Goal: Information Seeking & Learning: Learn about a topic

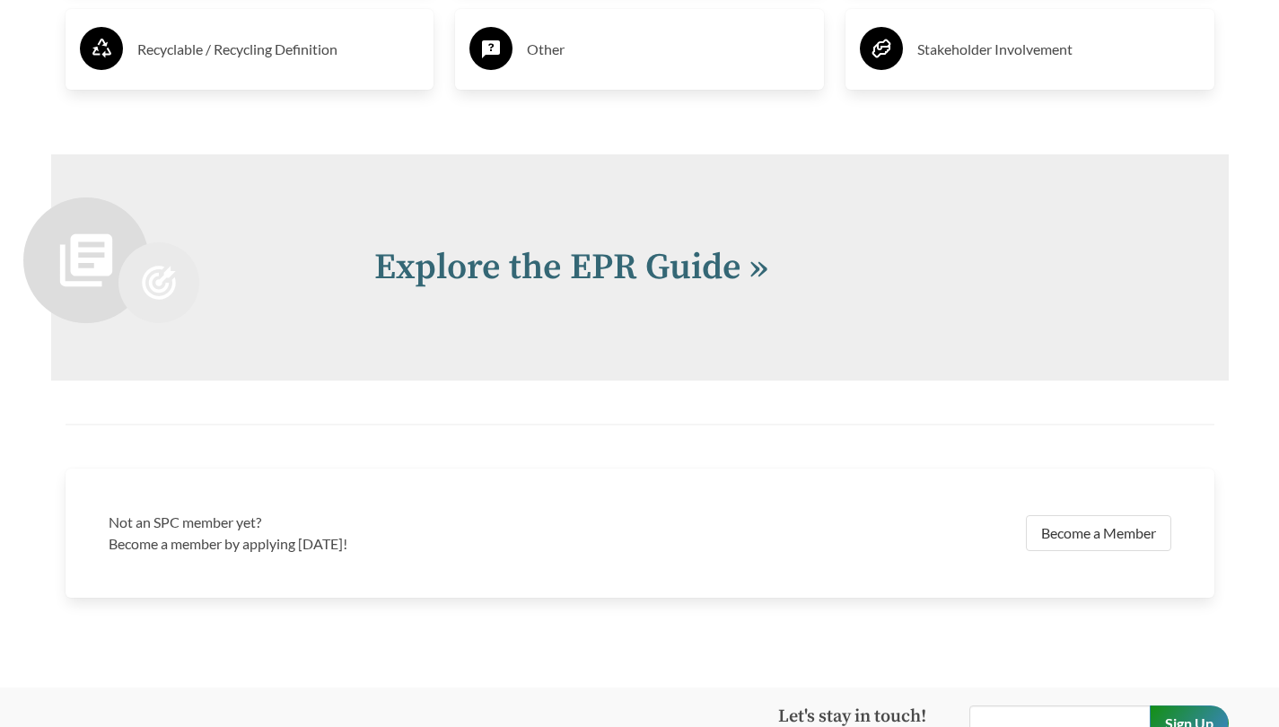
scroll to position [3928, 0]
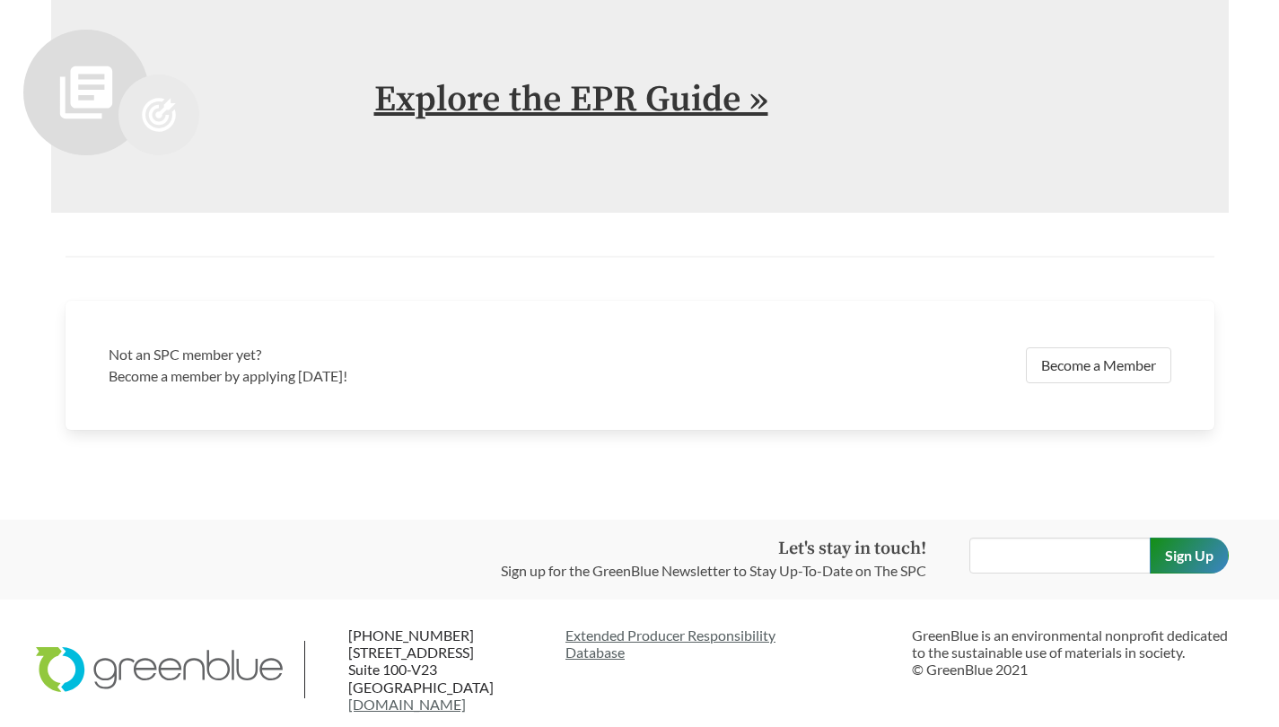
click at [612, 108] on link "Explore the EPR Guide »" at bounding box center [571, 99] width 394 height 45
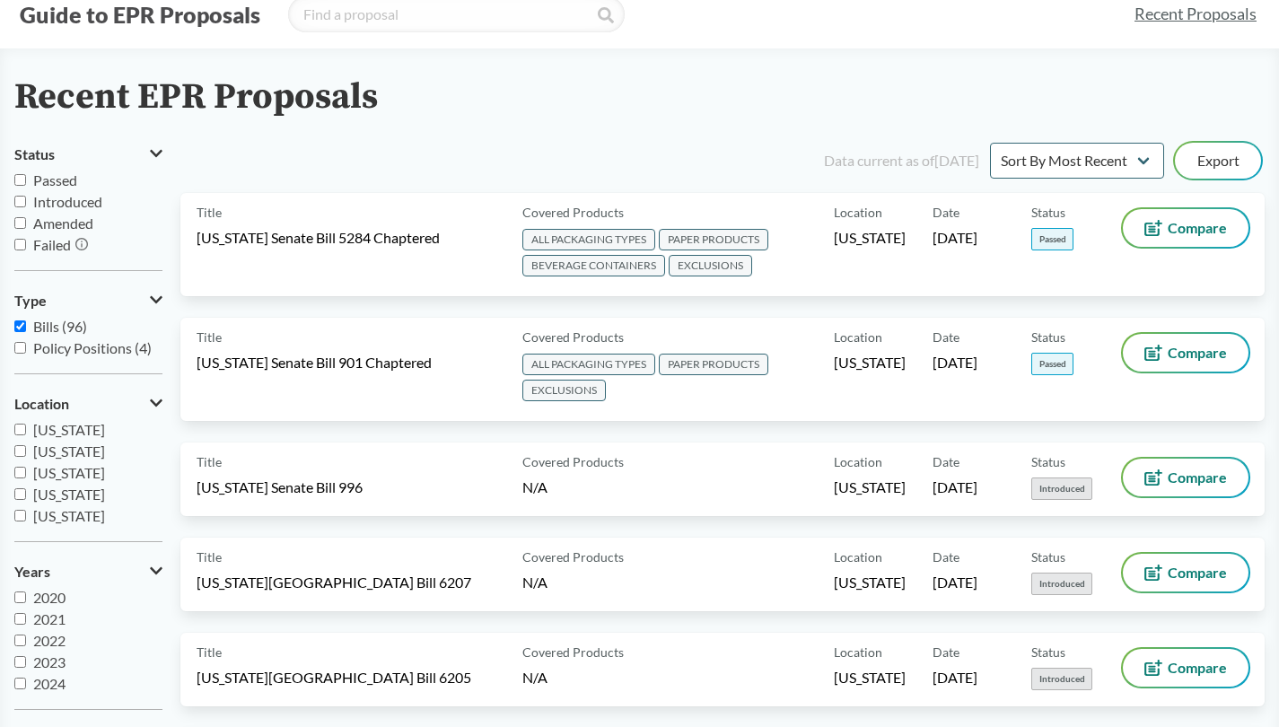
scroll to position [84, 0]
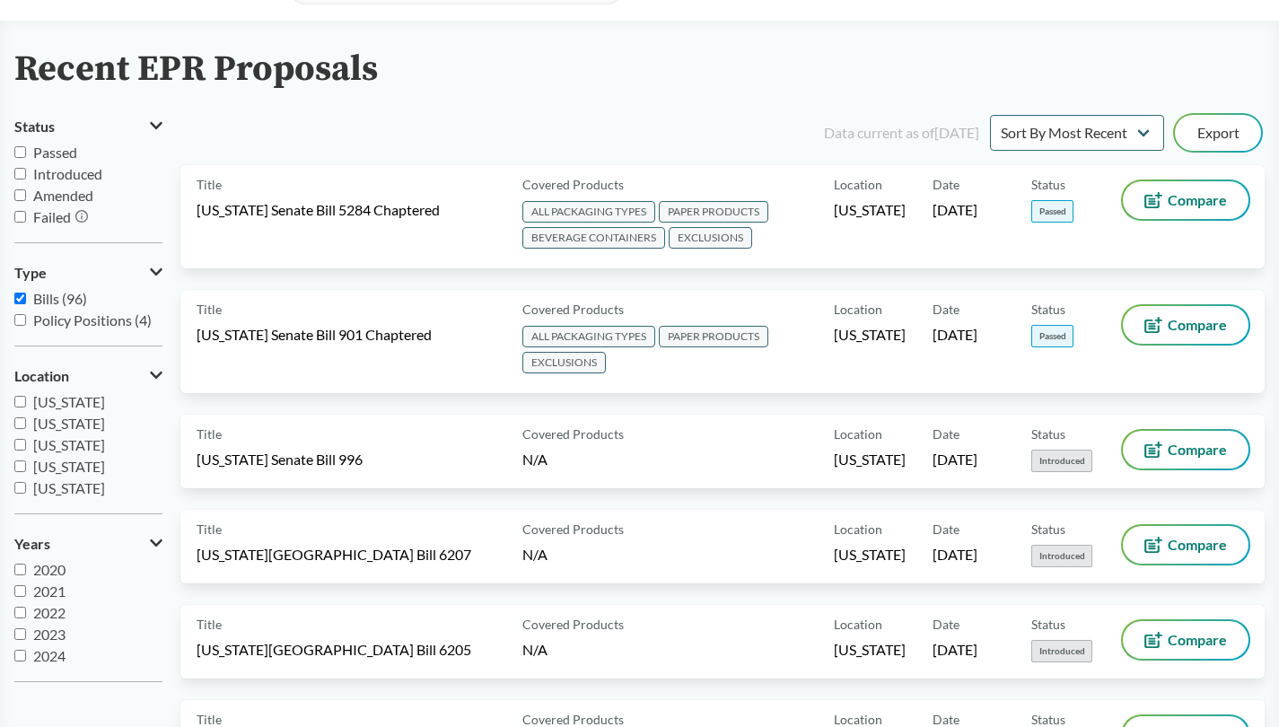
click at [21, 153] on input "Passed" at bounding box center [20, 152] width 12 height 12
checkbox input "true"
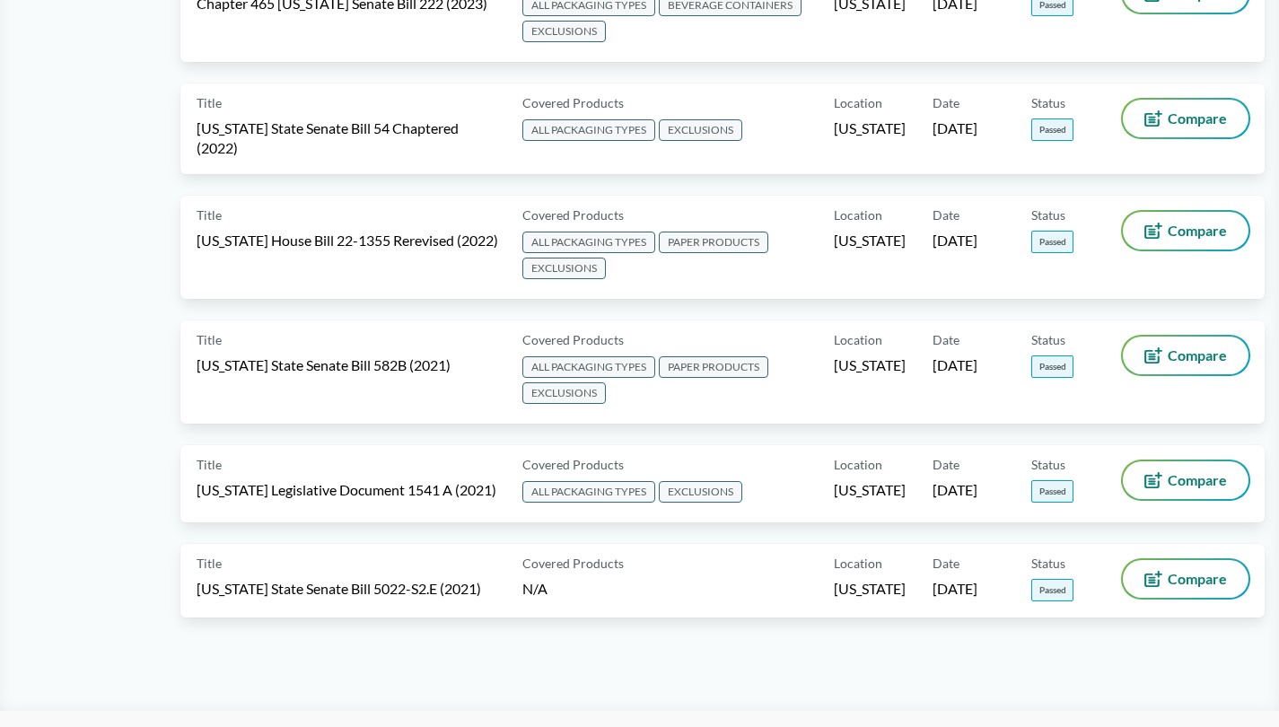
scroll to position [0, 0]
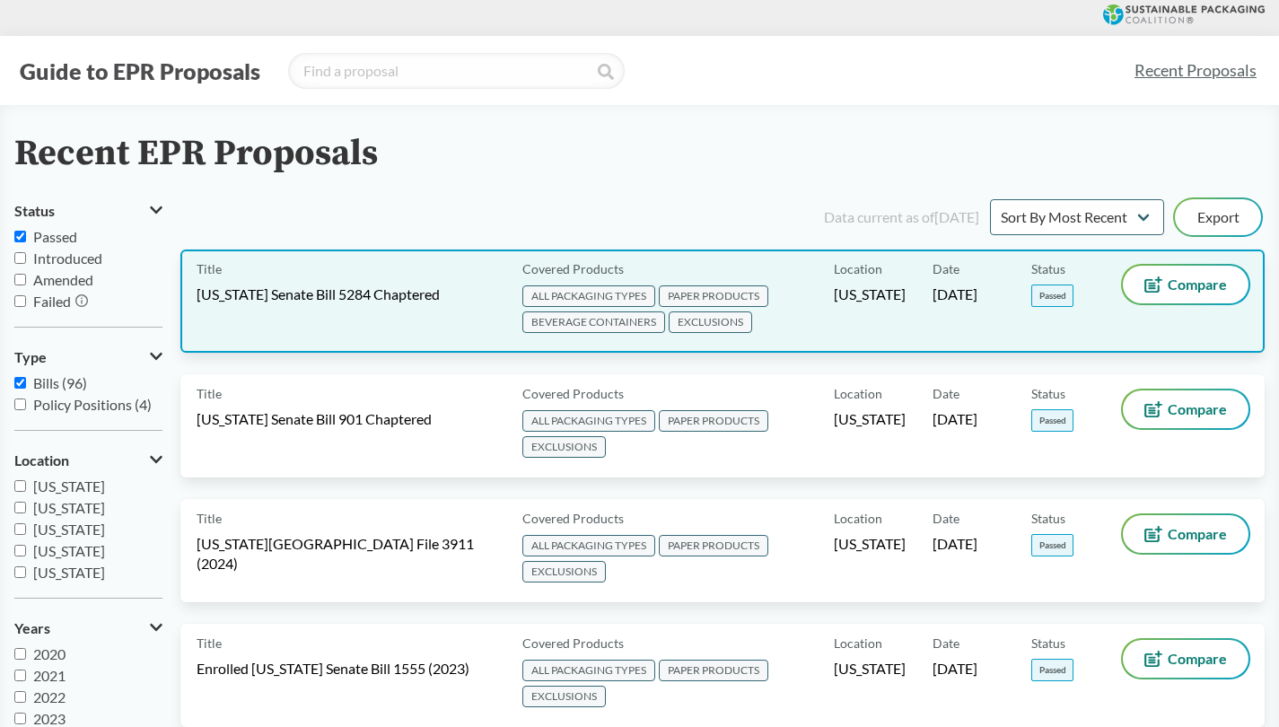
click at [365, 294] on span "[US_STATE] Senate Bill 5284 Chaptered" at bounding box center [318, 294] width 243 height 20
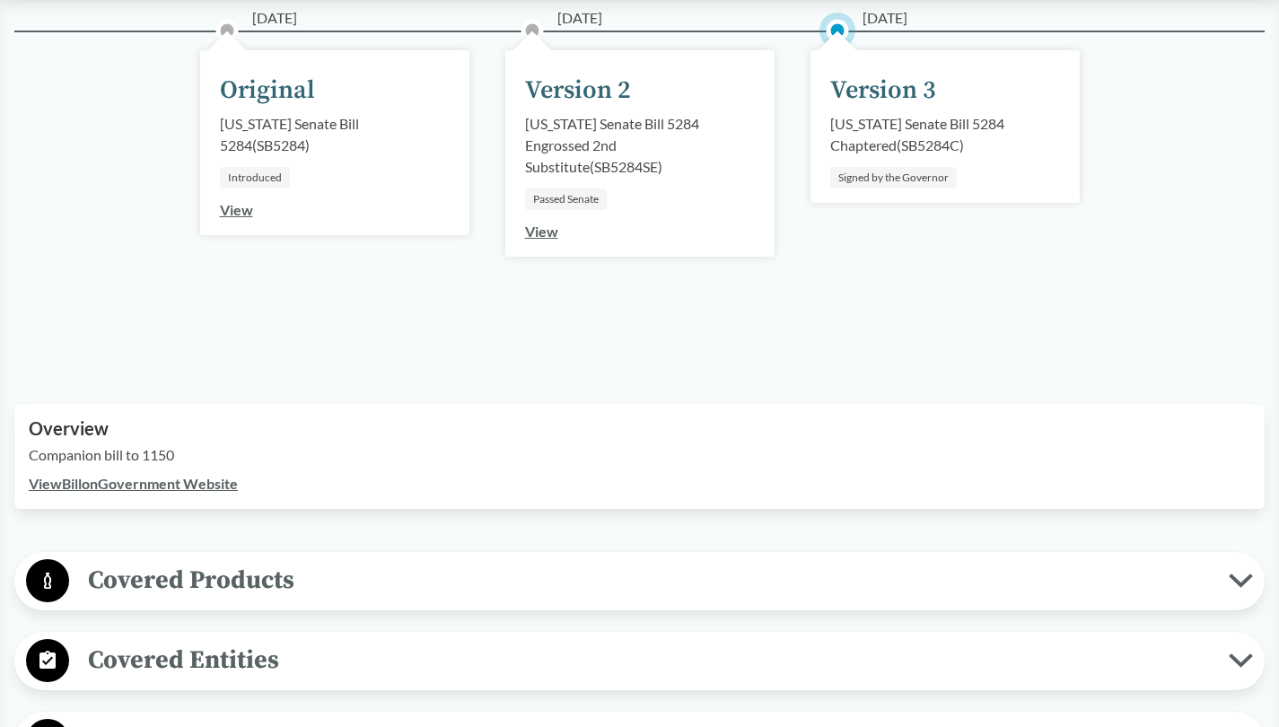
scroll to position [401, 0]
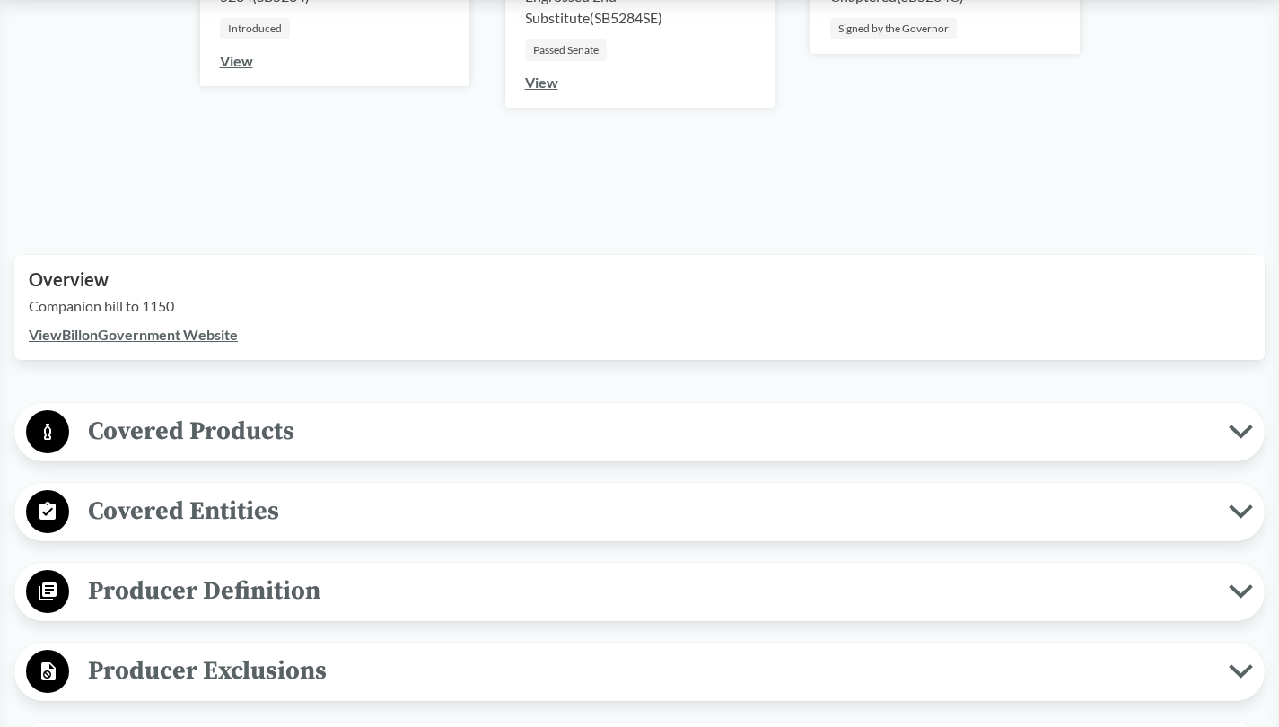
click at [182, 335] on link "View Bill on Government Website" at bounding box center [133, 334] width 209 height 17
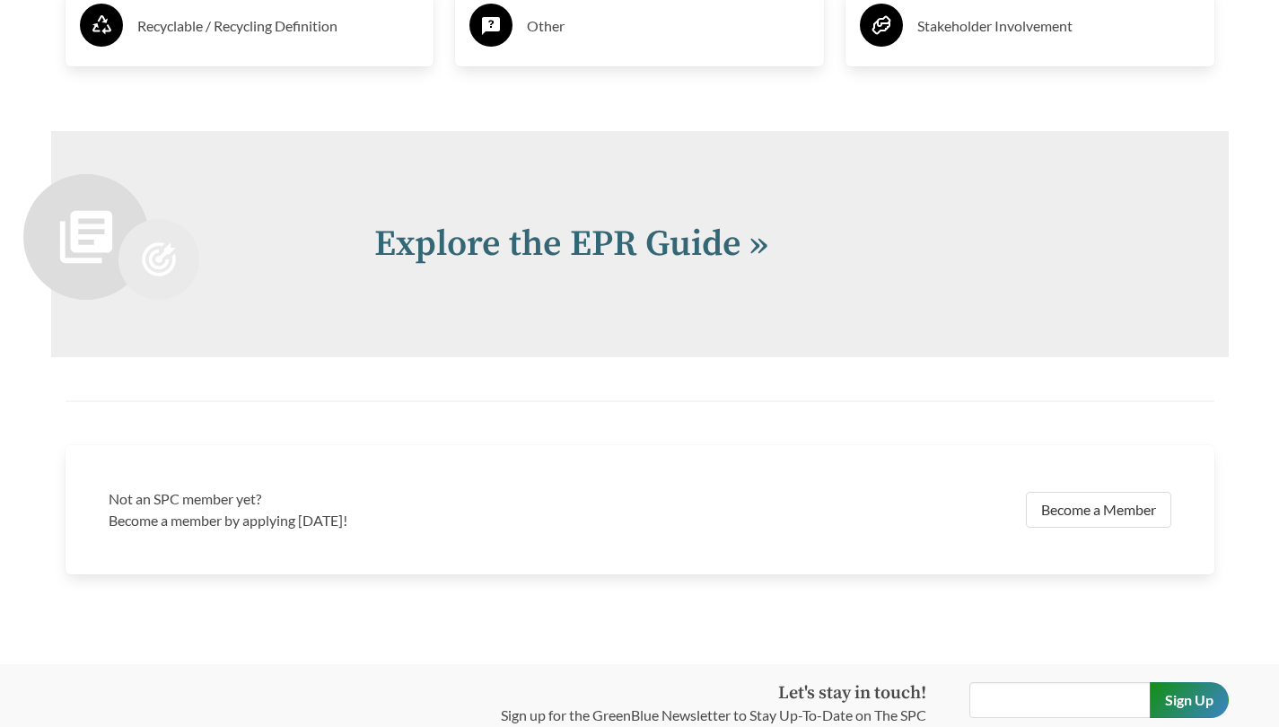
scroll to position [3942, 0]
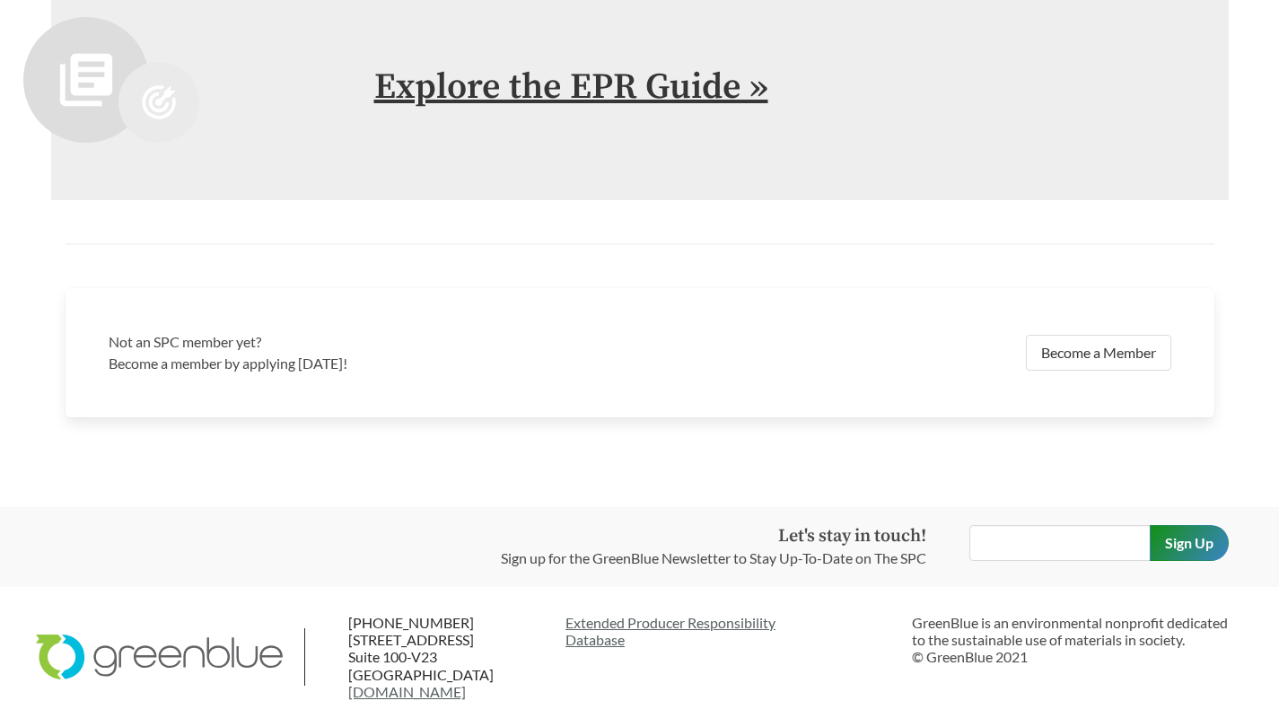
click at [615, 94] on link "Explore the EPR Guide »" at bounding box center [571, 87] width 394 height 45
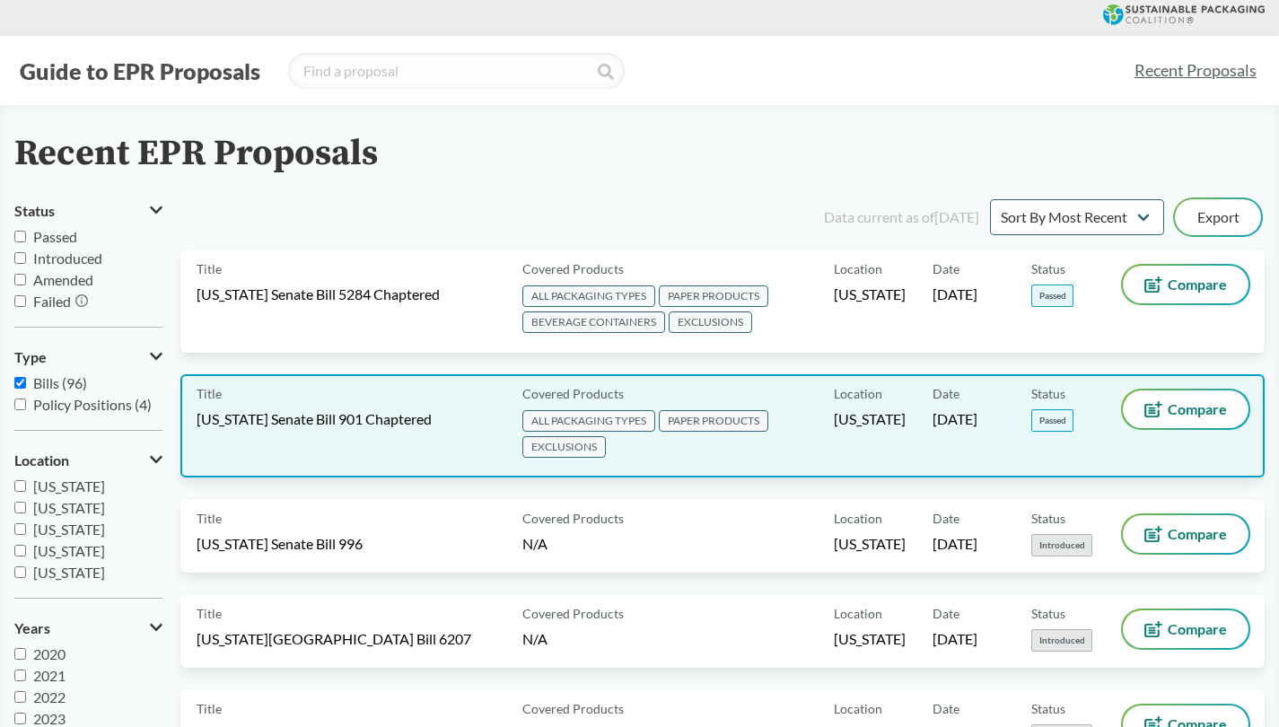
click at [413, 418] on span "[US_STATE] Senate Bill 901 Chaptered" at bounding box center [314, 419] width 235 height 20
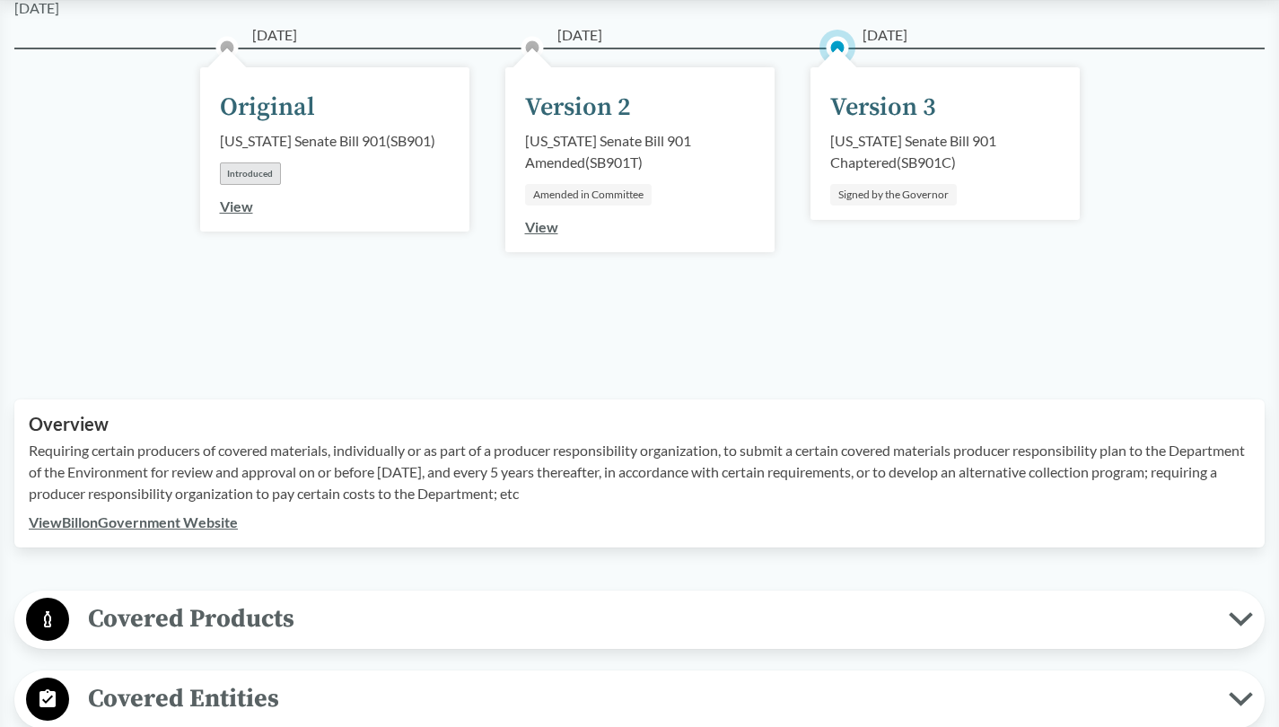
scroll to position [373, 0]
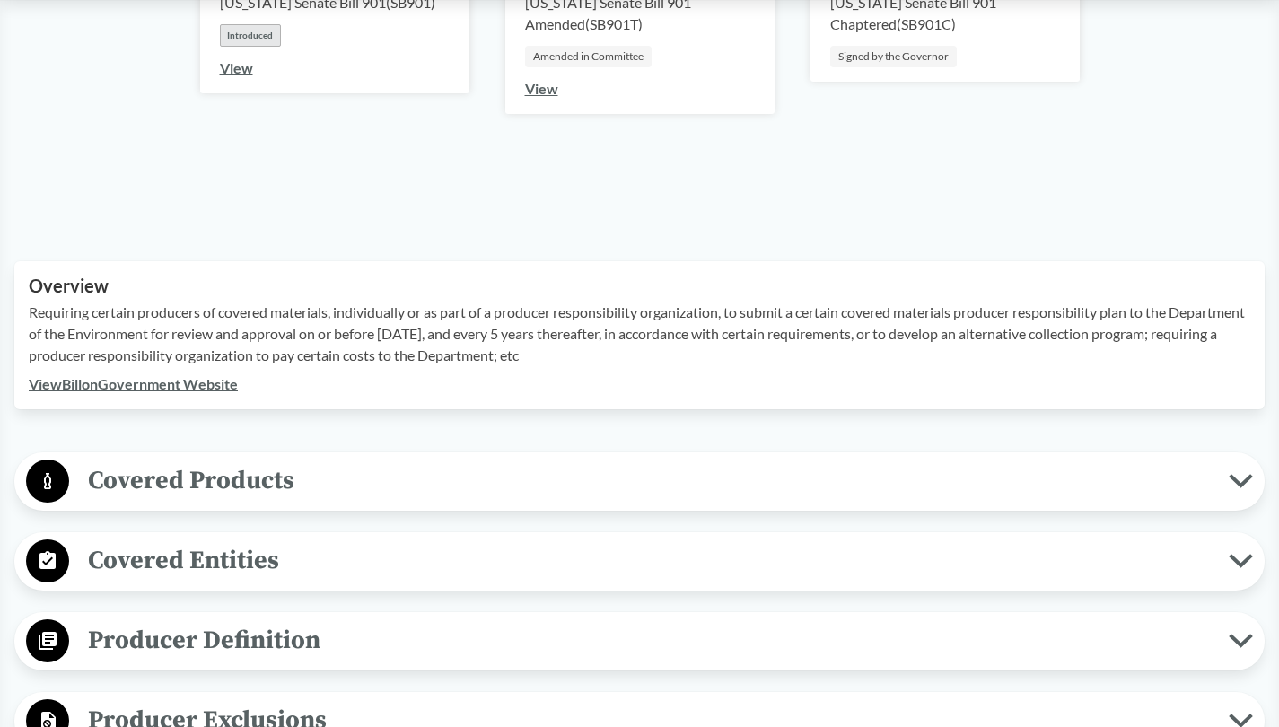
click at [223, 389] on link "View Bill on Government Website" at bounding box center [133, 383] width 209 height 17
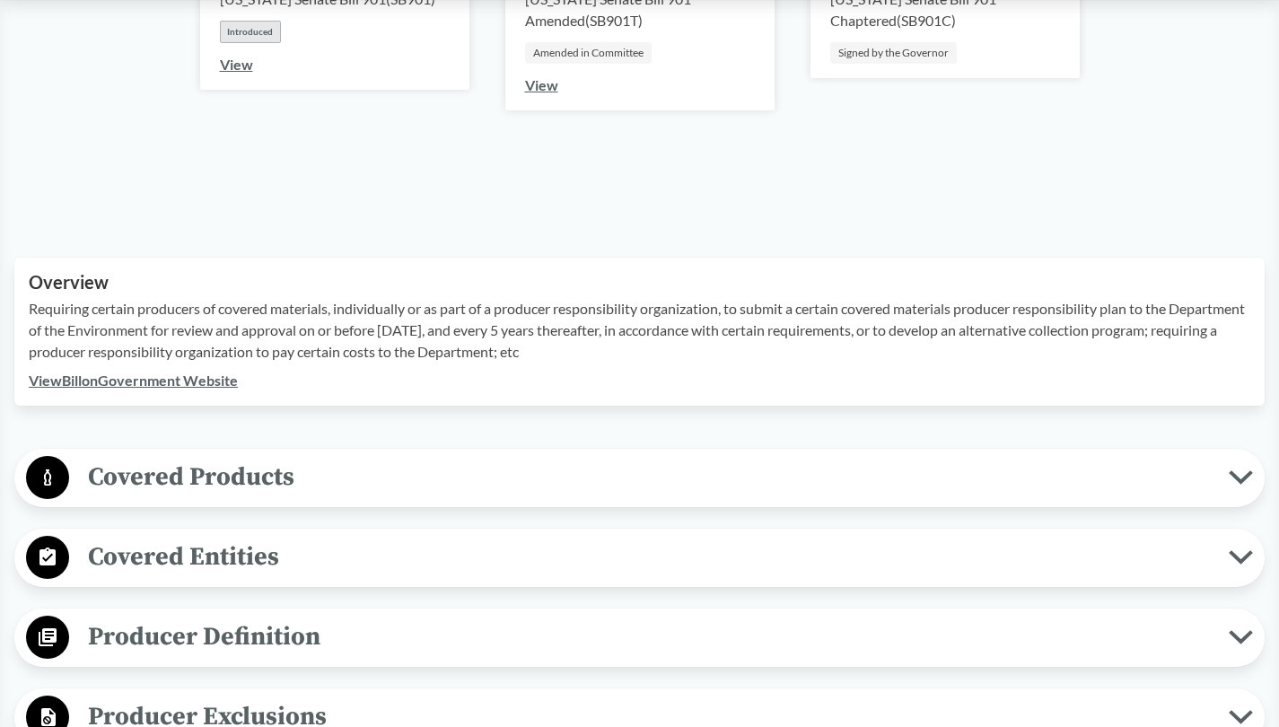
scroll to position [392, 0]
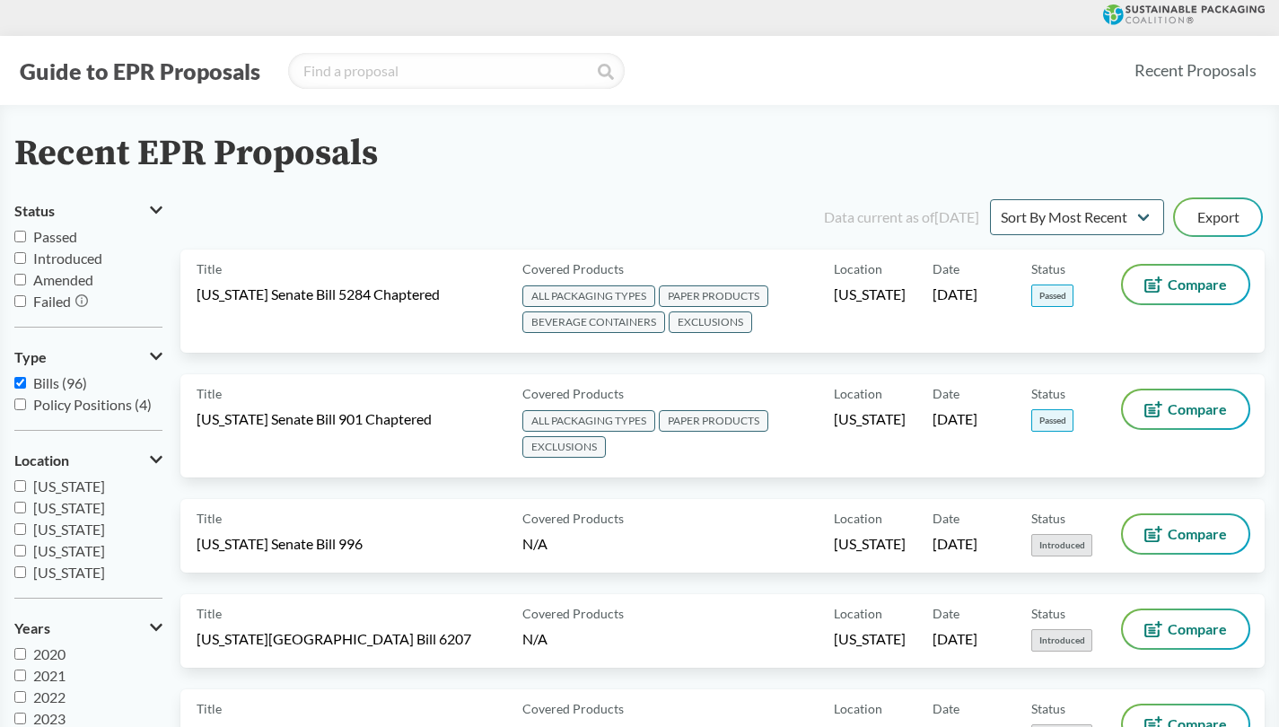
click at [25, 238] on label "Passed" at bounding box center [88, 237] width 148 height 22
click at [25, 238] on input "Passed" at bounding box center [20, 237] width 12 height 12
checkbox input "true"
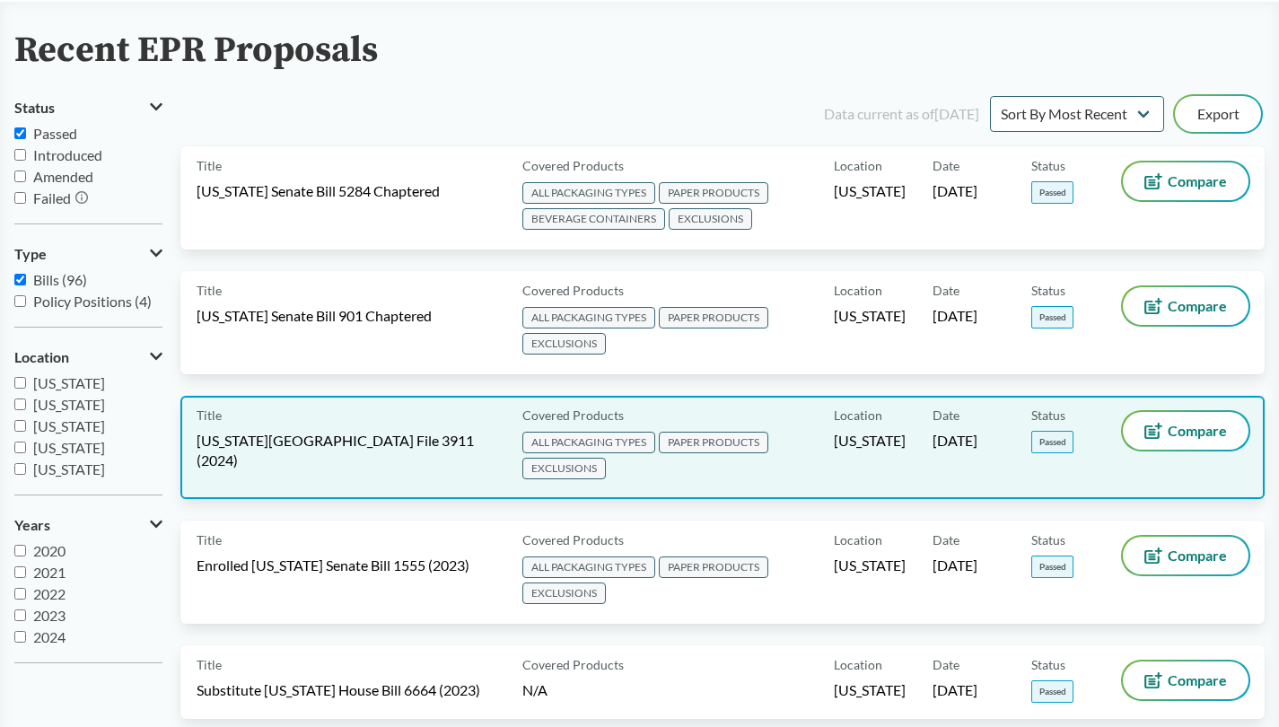
scroll to position [144, 0]
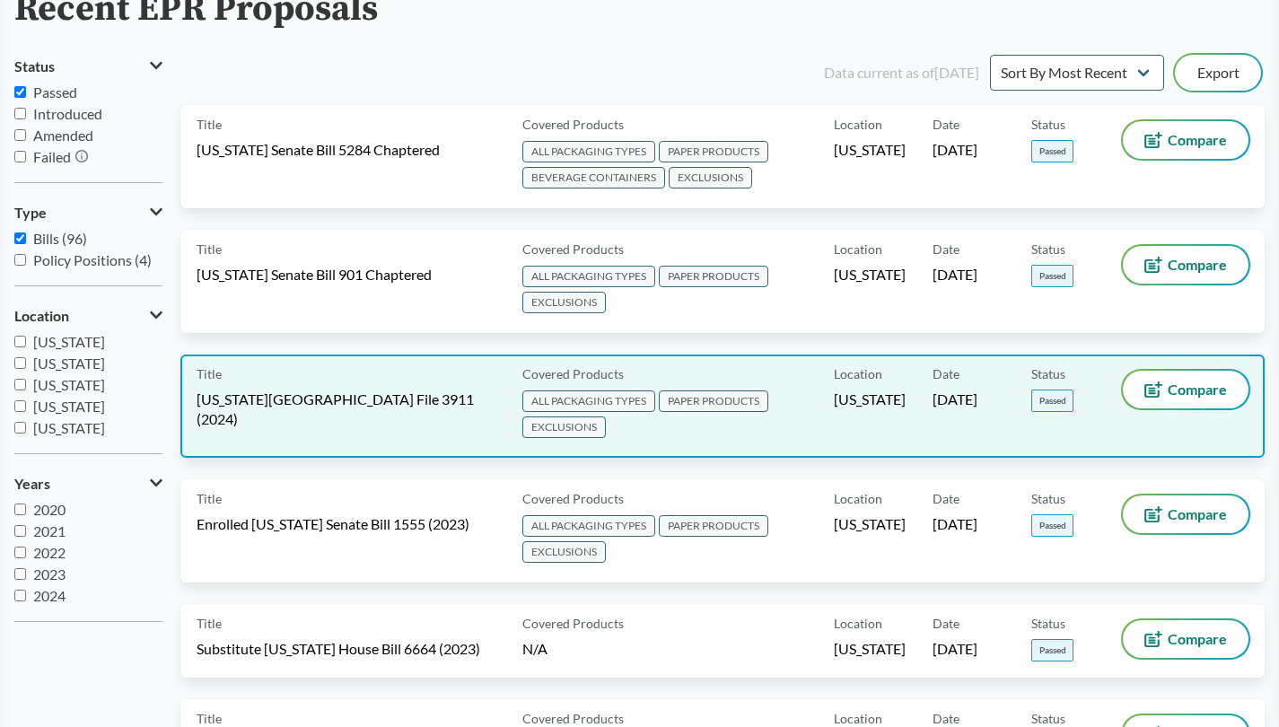
click at [354, 390] on span "[US_STATE][GEOGRAPHIC_DATA] File 3911 (2024)" at bounding box center [349, 408] width 304 height 39
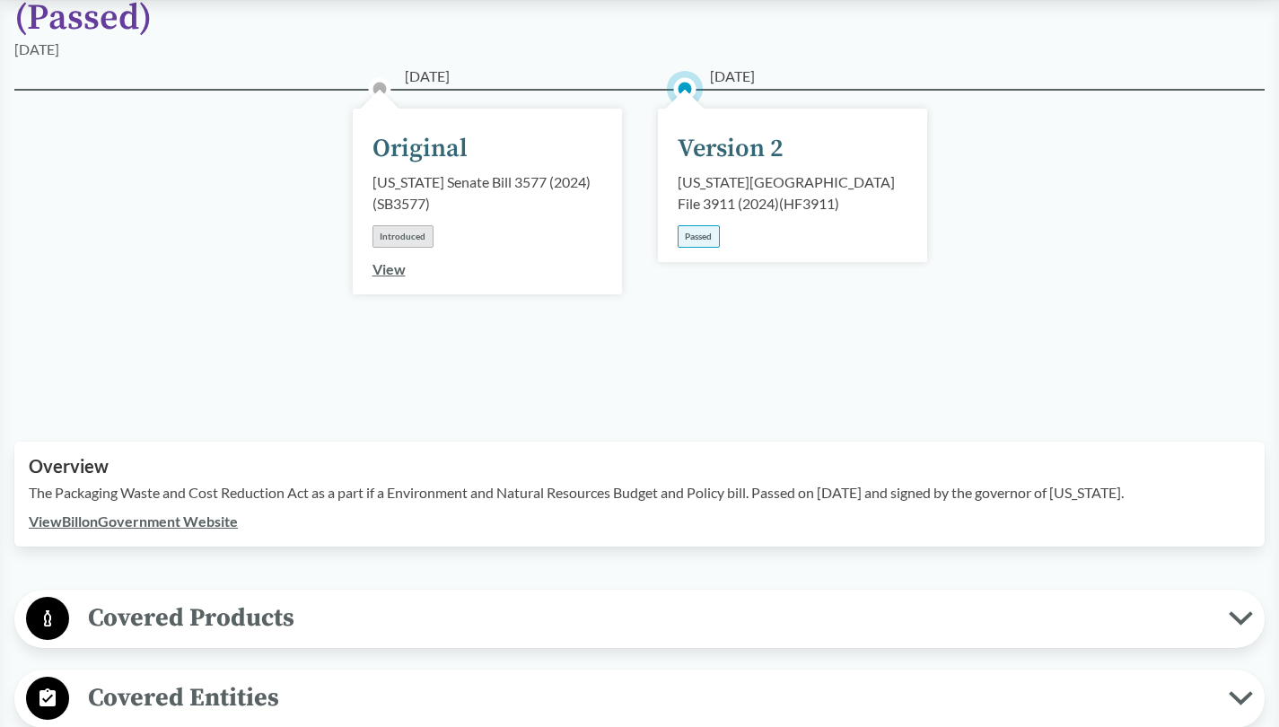
scroll to position [248, 0]
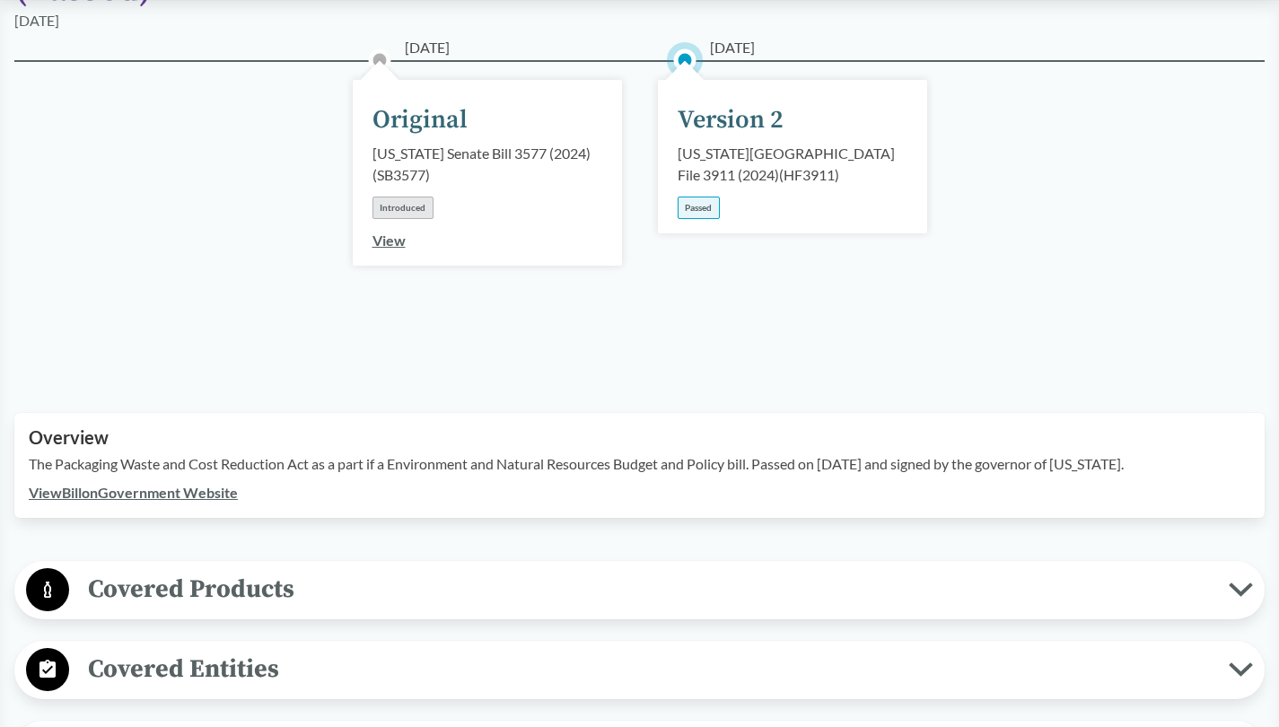
click at [202, 484] on link "View Bill on Government Website" at bounding box center [133, 492] width 209 height 17
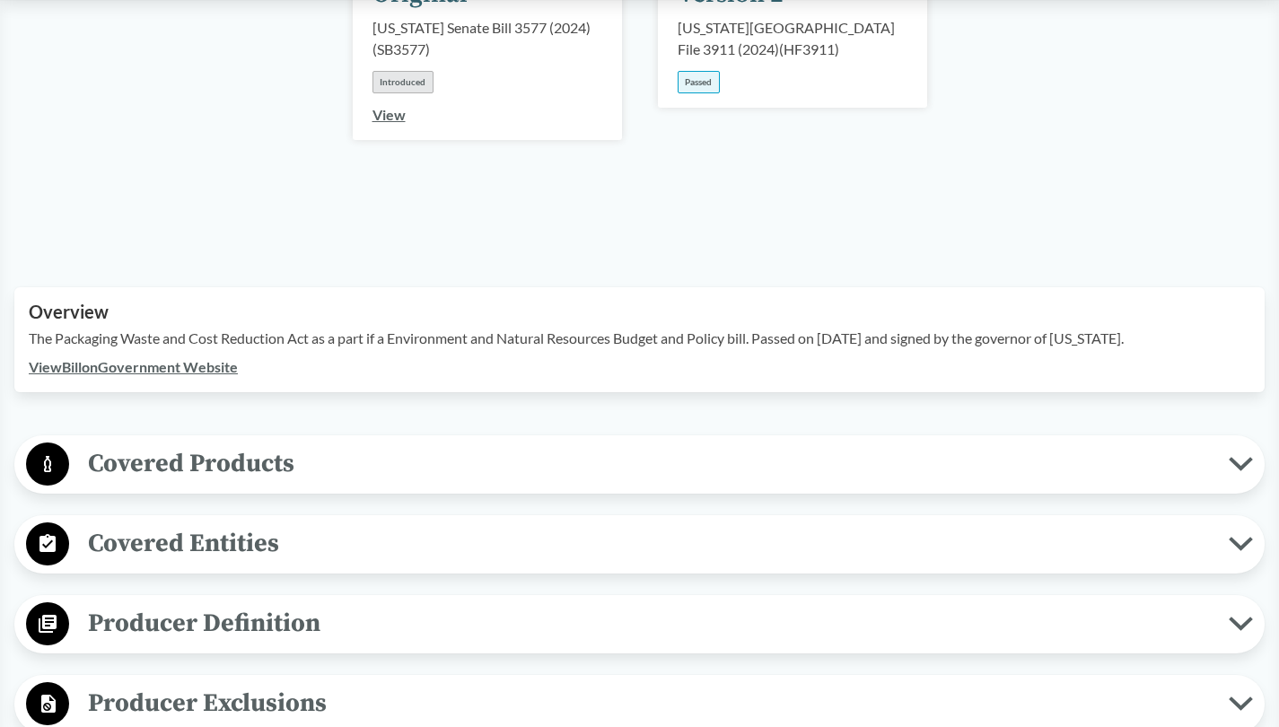
scroll to position [584, 0]
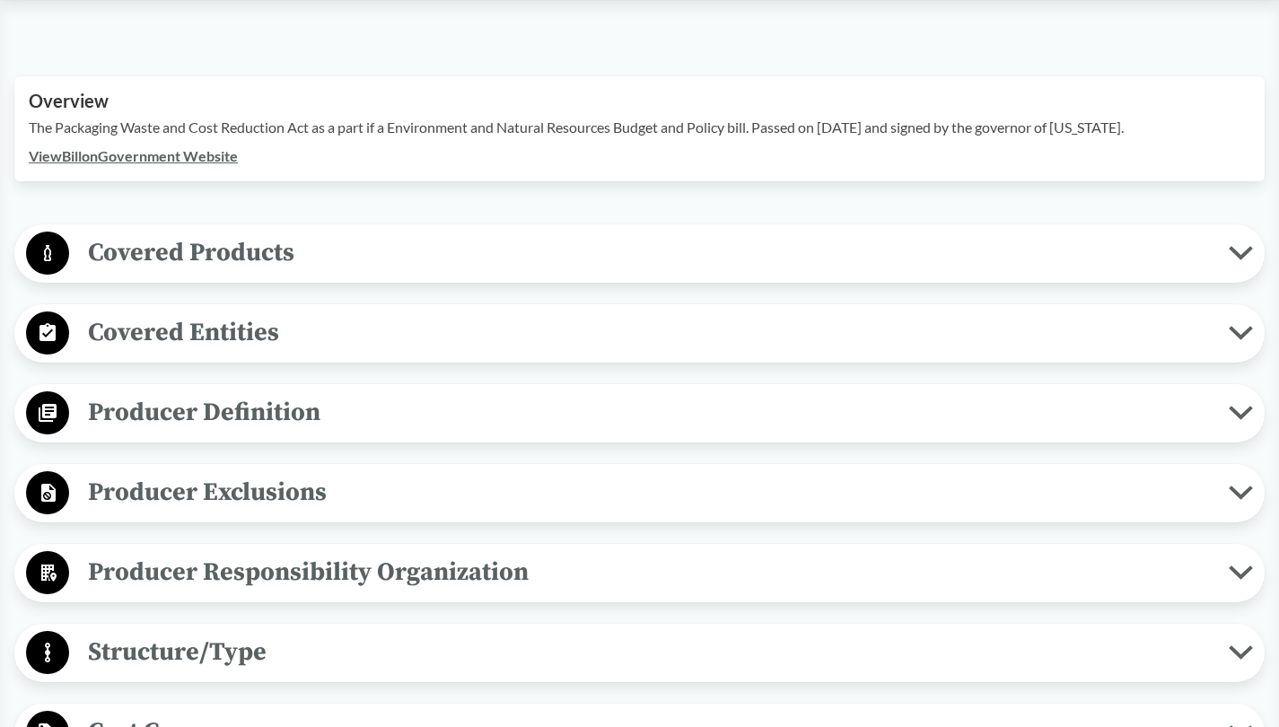
click at [1235, 231] on button "Covered Products" at bounding box center [640, 254] width 1238 height 46
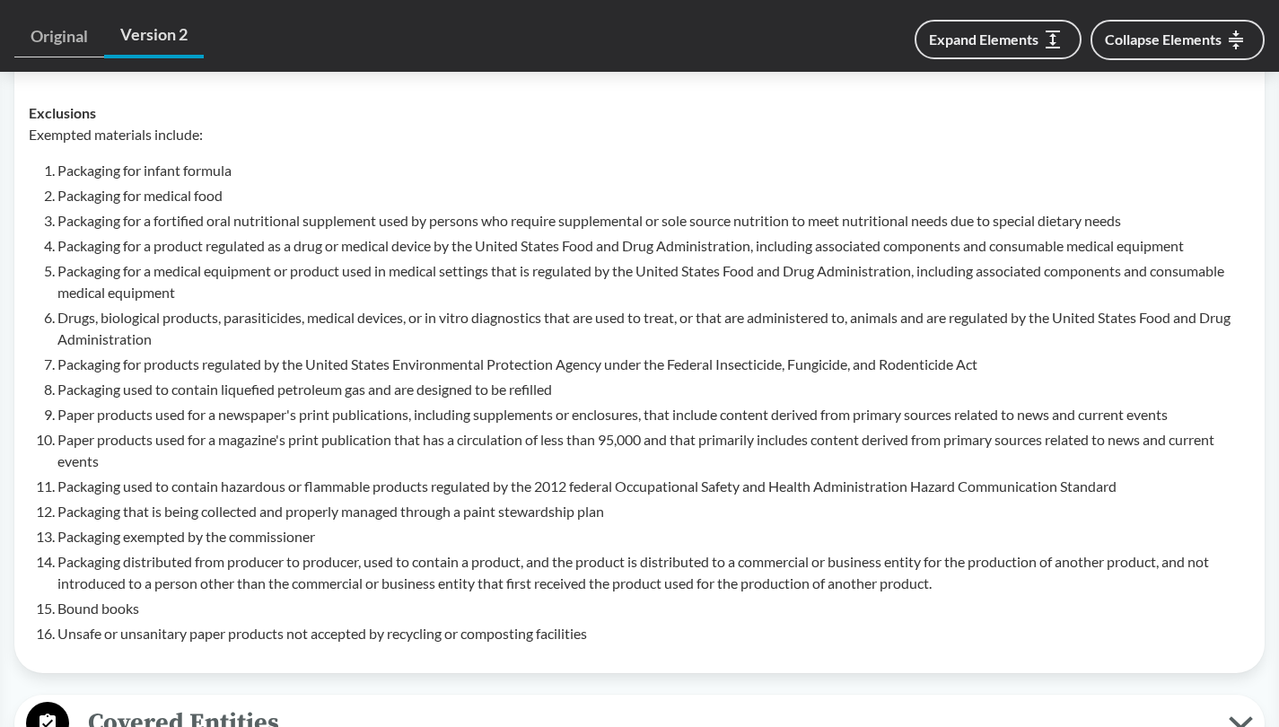
scroll to position [1151, 0]
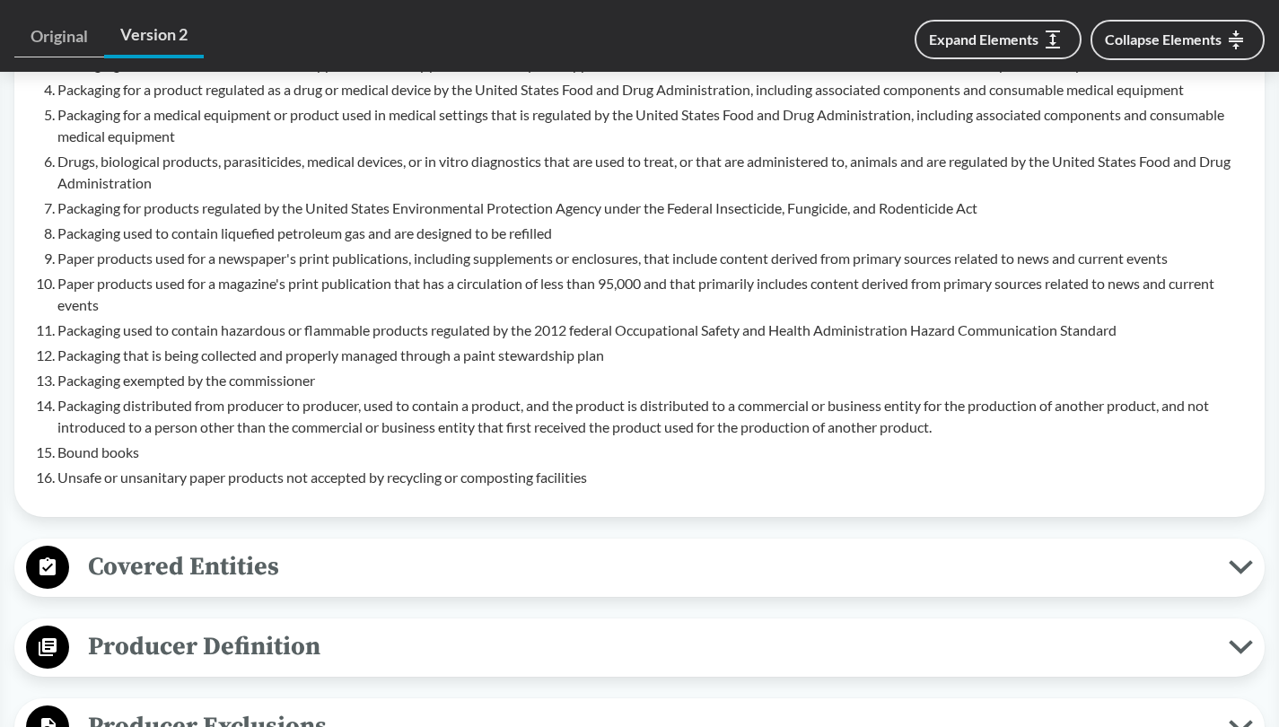
click at [382, 547] on span "Covered Entities" at bounding box center [648, 567] width 1159 height 40
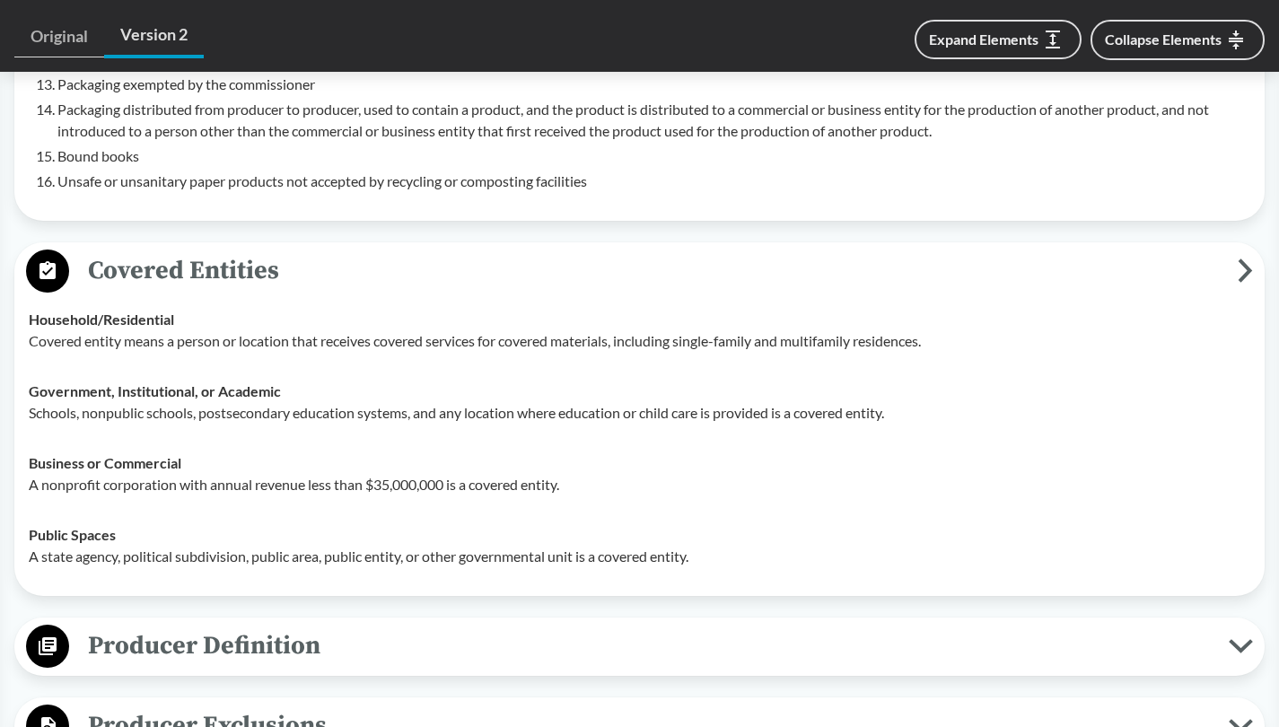
scroll to position [1395, 0]
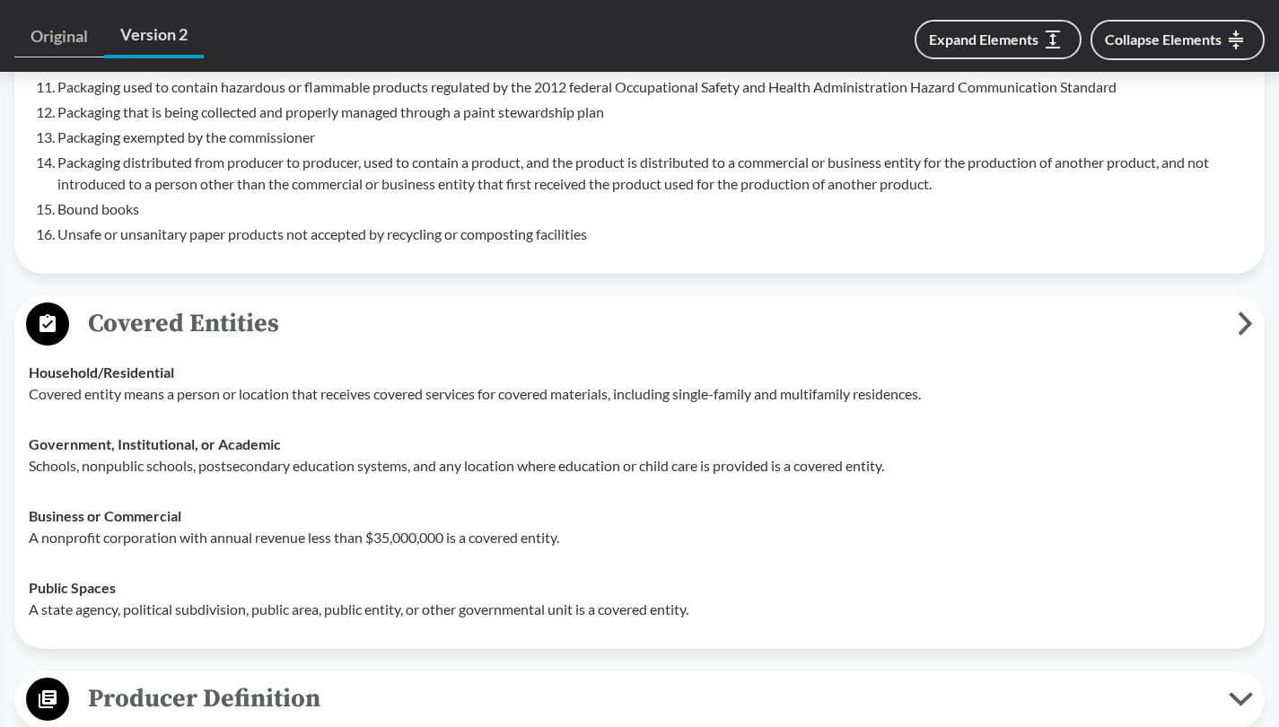
click at [1232, 303] on span "Covered Entities" at bounding box center [653, 323] width 1168 height 40
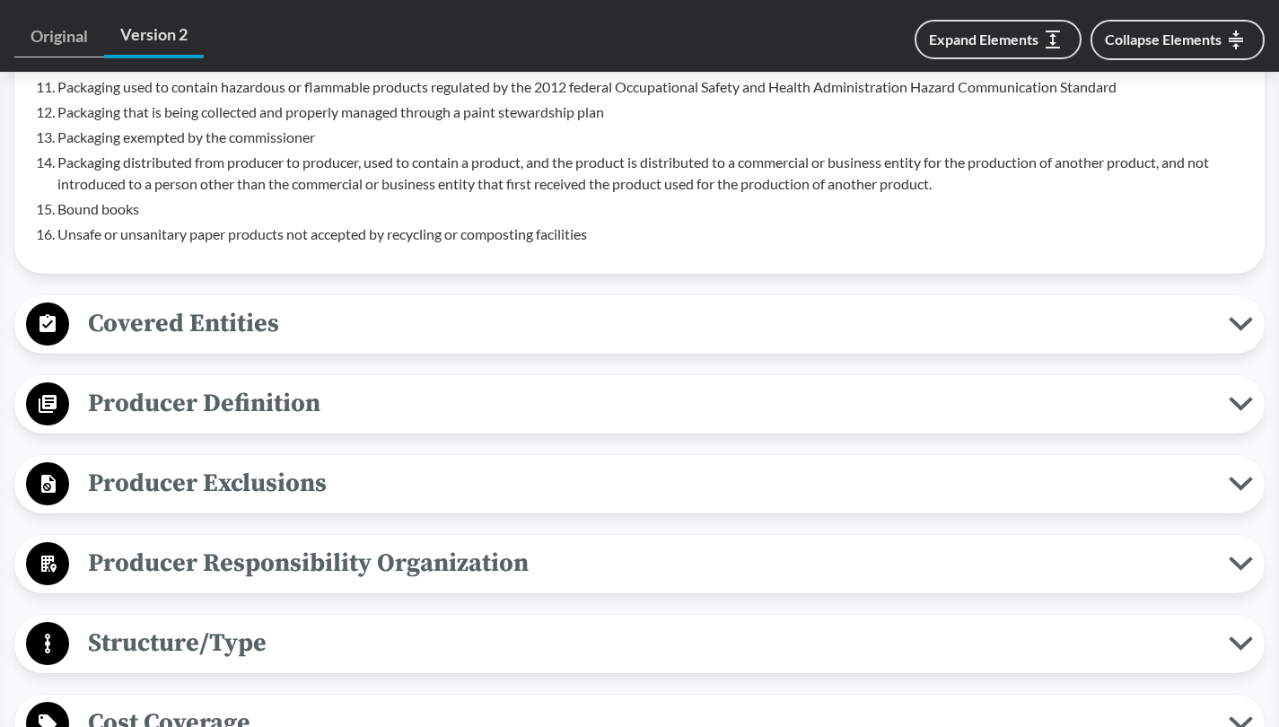
click at [570, 383] on span "Producer Definition" at bounding box center [648, 403] width 1159 height 40
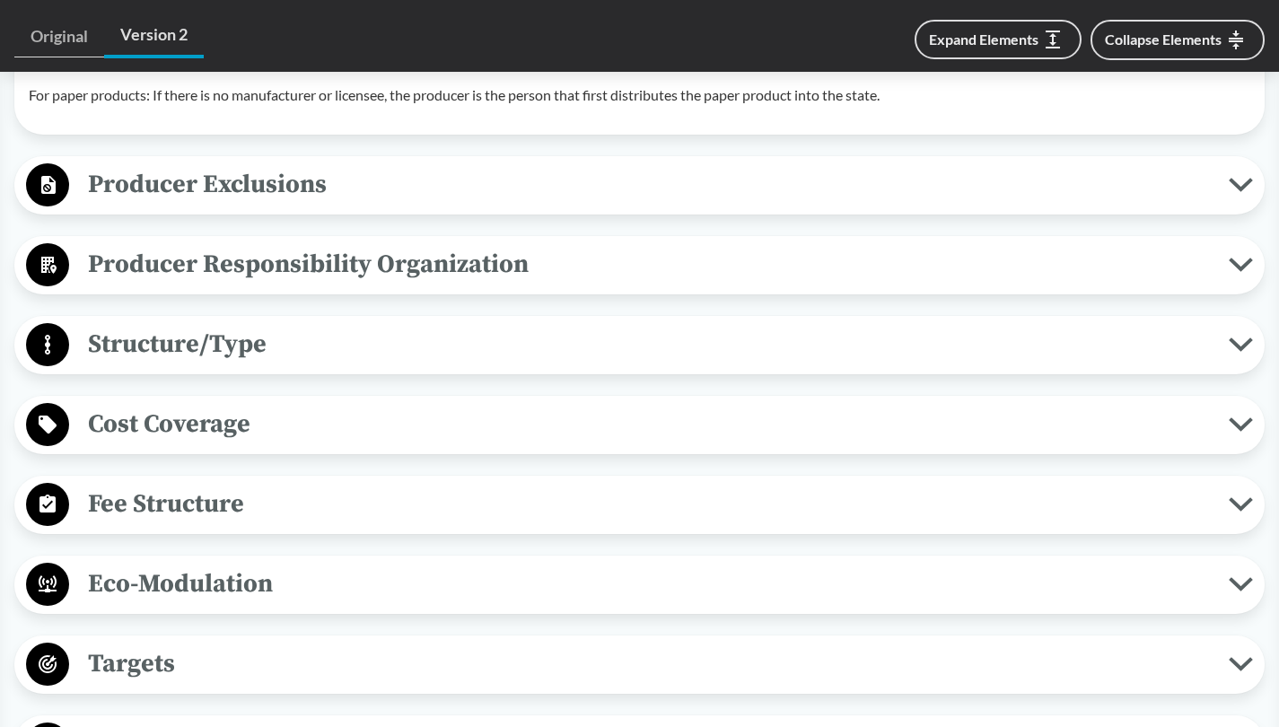
scroll to position [2330, 0]
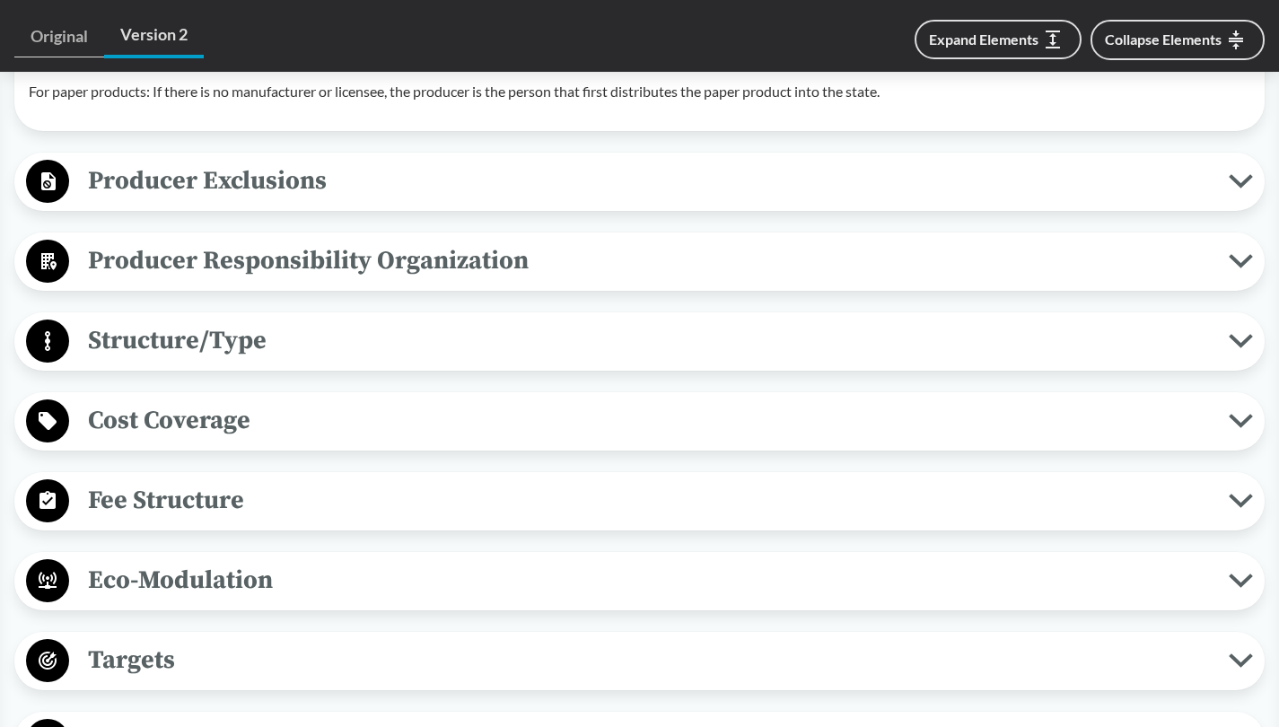
click at [506, 494] on span "Fee Structure" at bounding box center [648, 500] width 1159 height 40
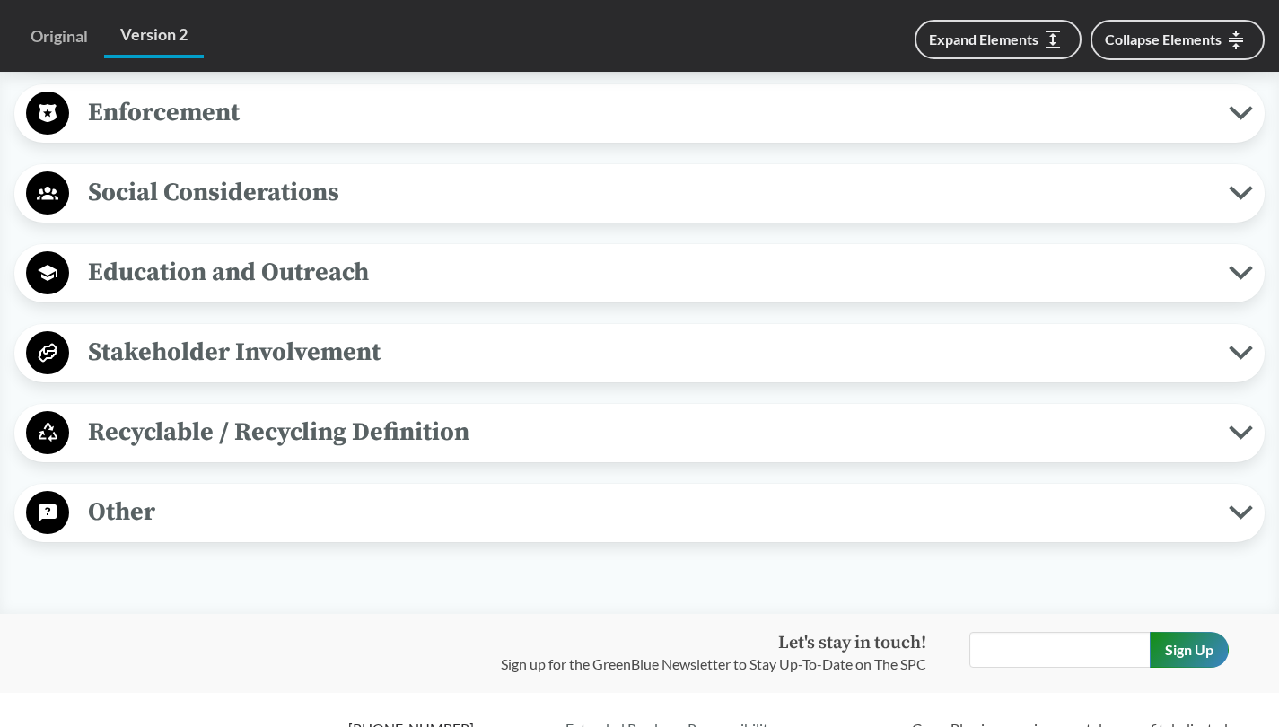
scroll to position [3677, 0]
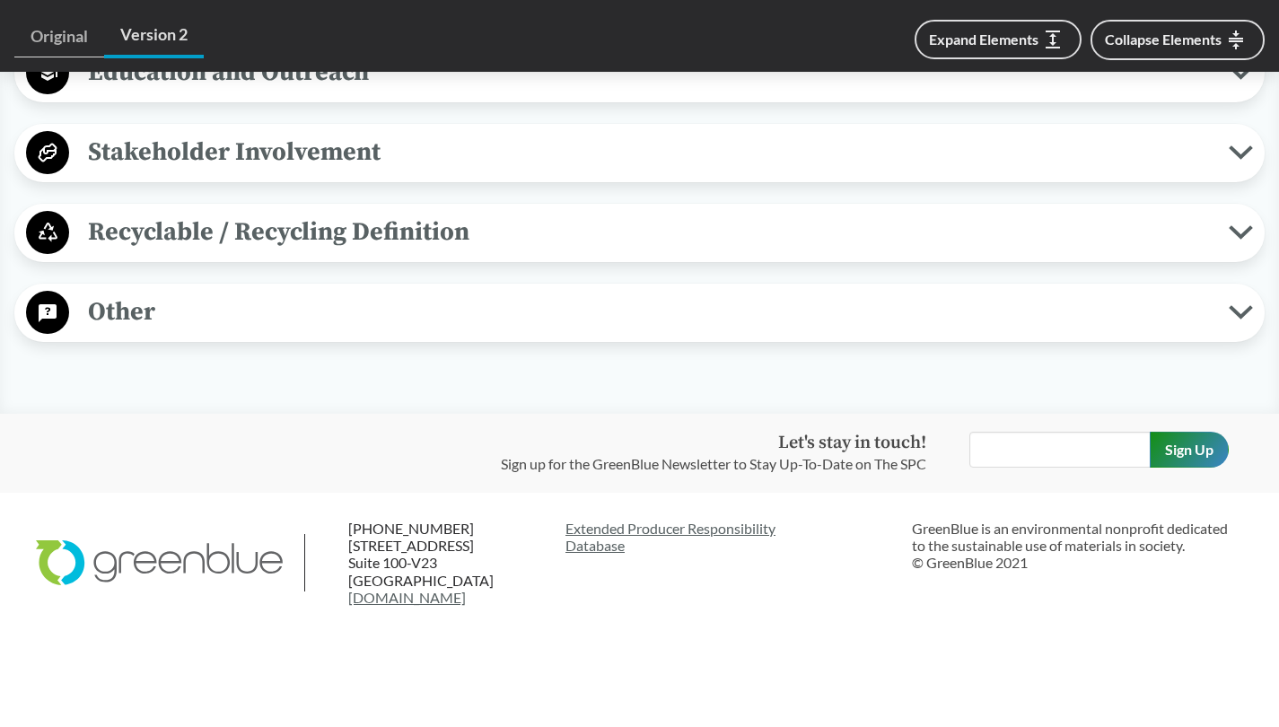
click at [273, 248] on span "Recyclable / Recycling Definition" at bounding box center [648, 232] width 1159 height 40
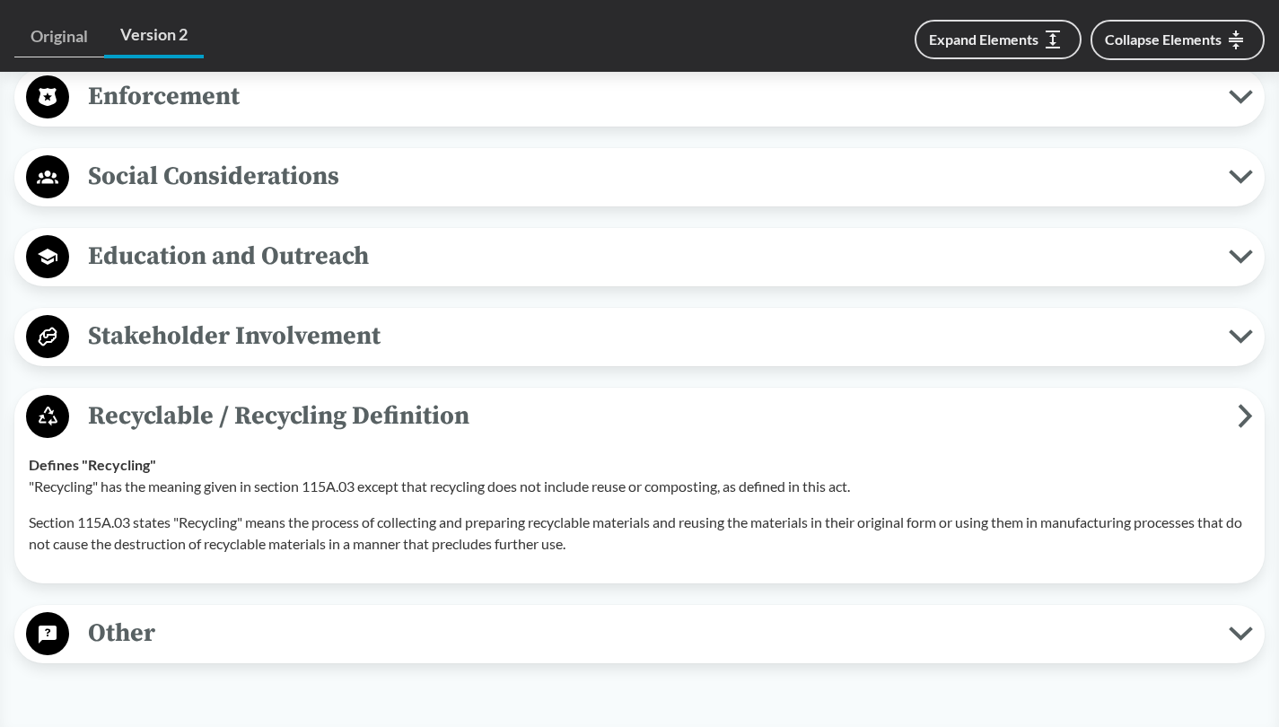
scroll to position [3524, 0]
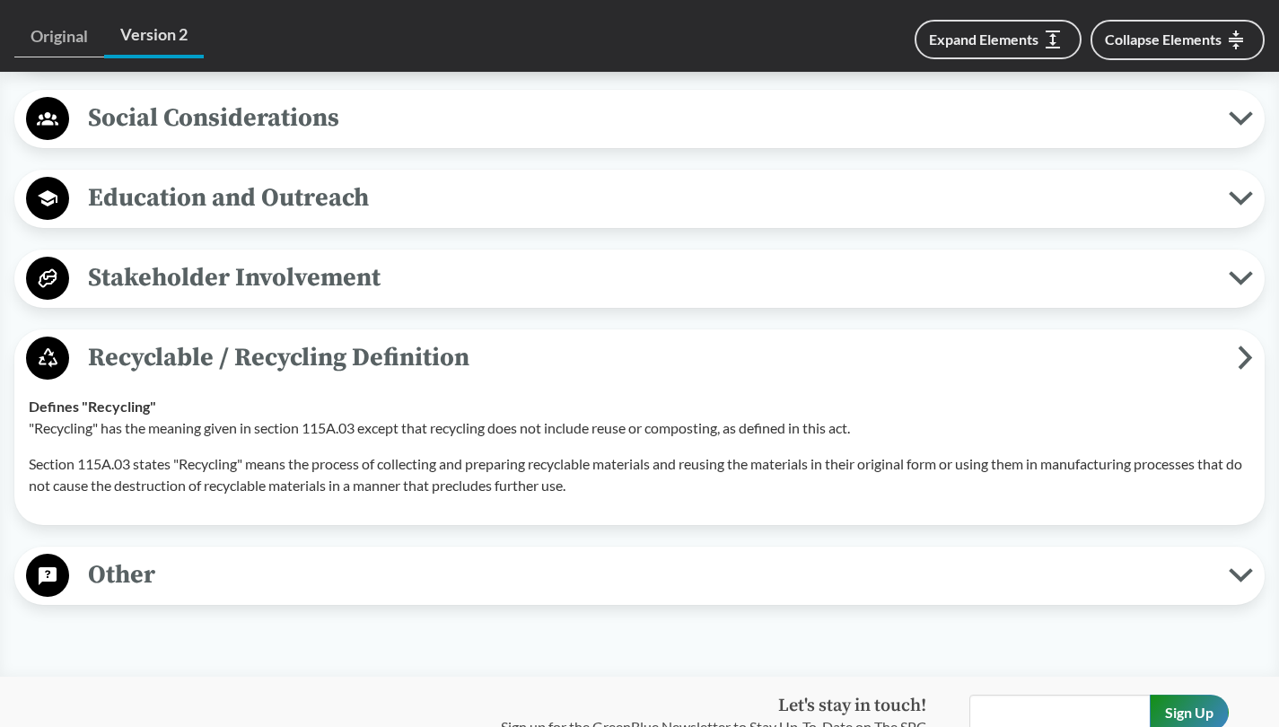
click at [519, 378] on span "Recyclable / Recycling Definition" at bounding box center [653, 357] width 1168 height 40
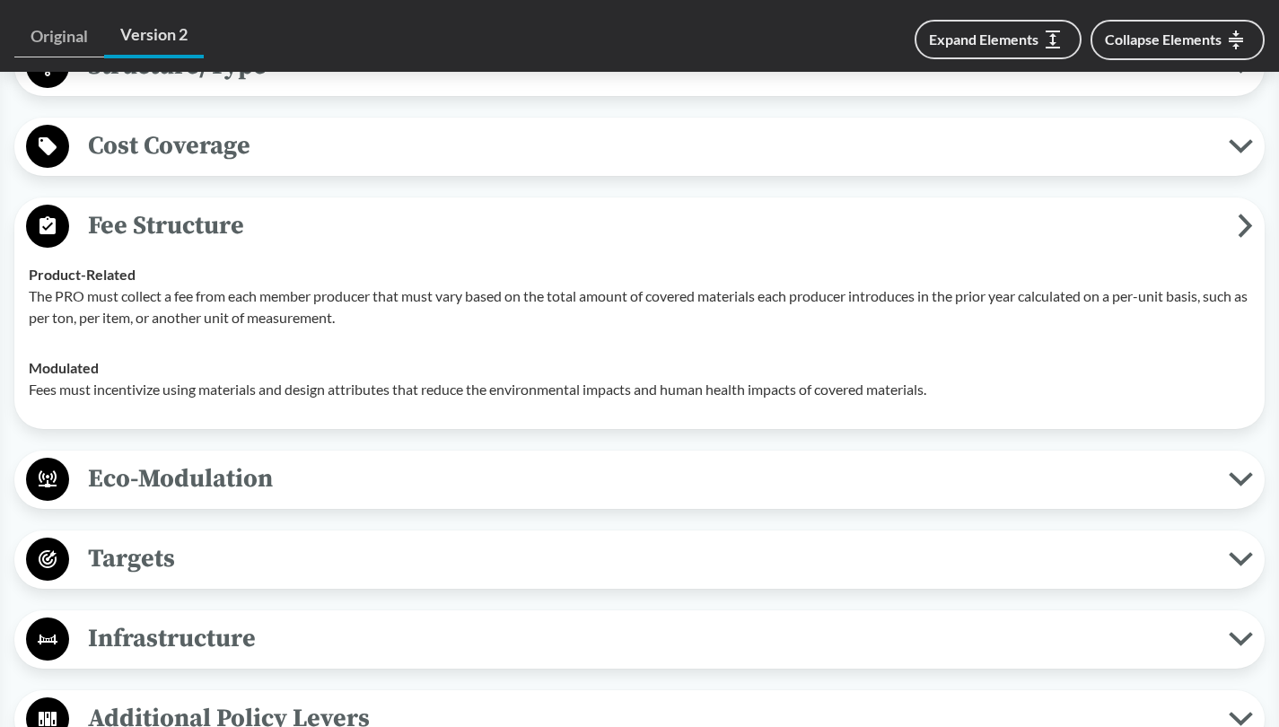
scroll to position [2358, 0]
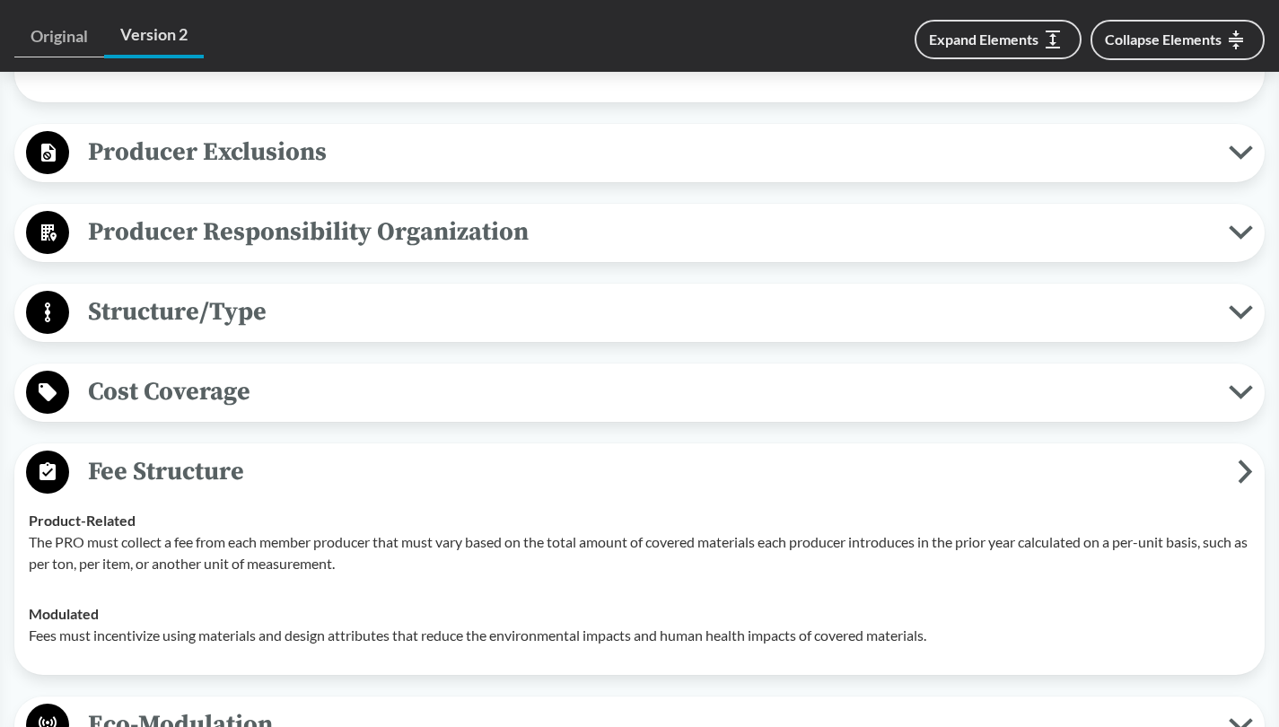
click at [516, 451] on span "Fee Structure" at bounding box center [653, 471] width 1168 height 40
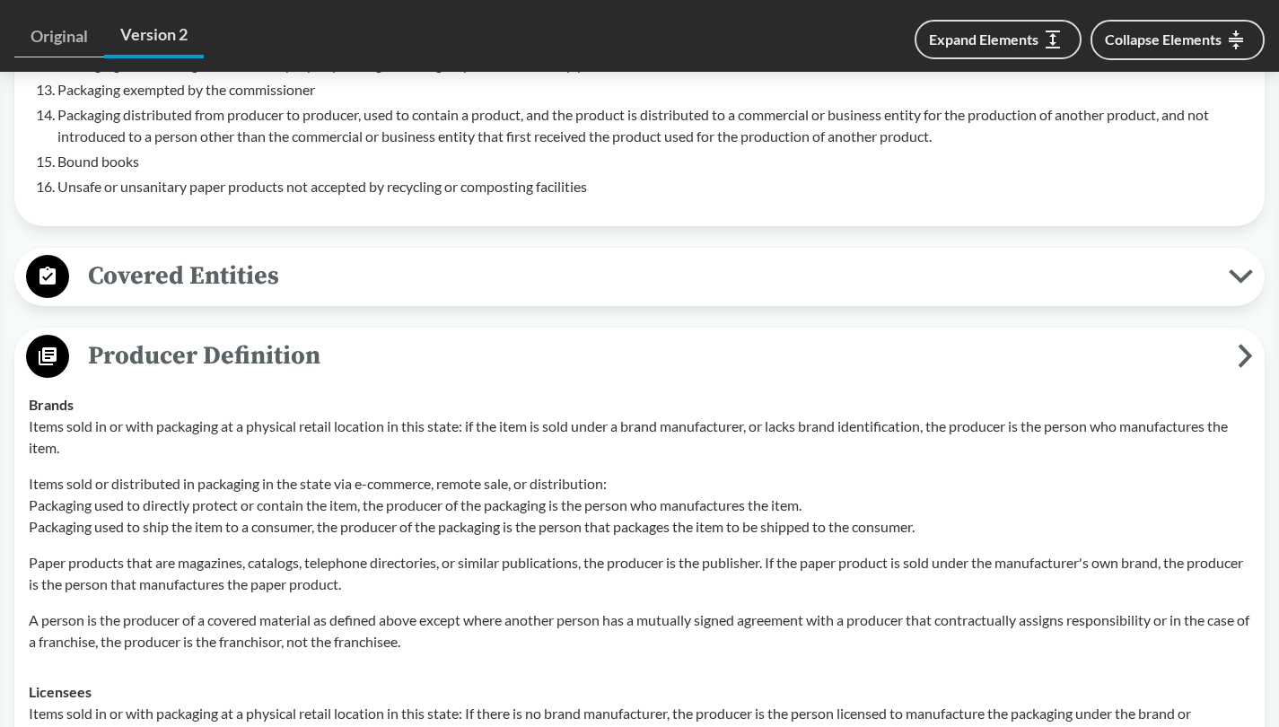
scroll to position [1301, 0]
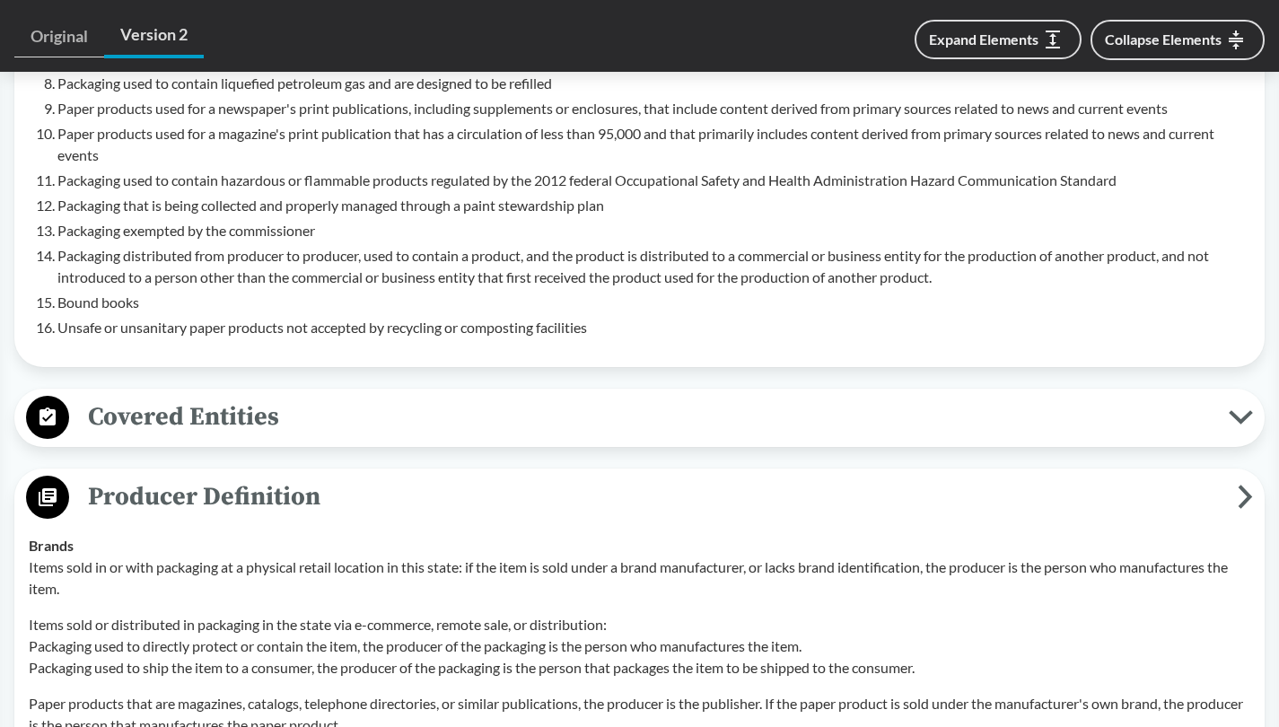
click at [539, 477] on span "Producer Definition" at bounding box center [653, 497] width 1168 height 40
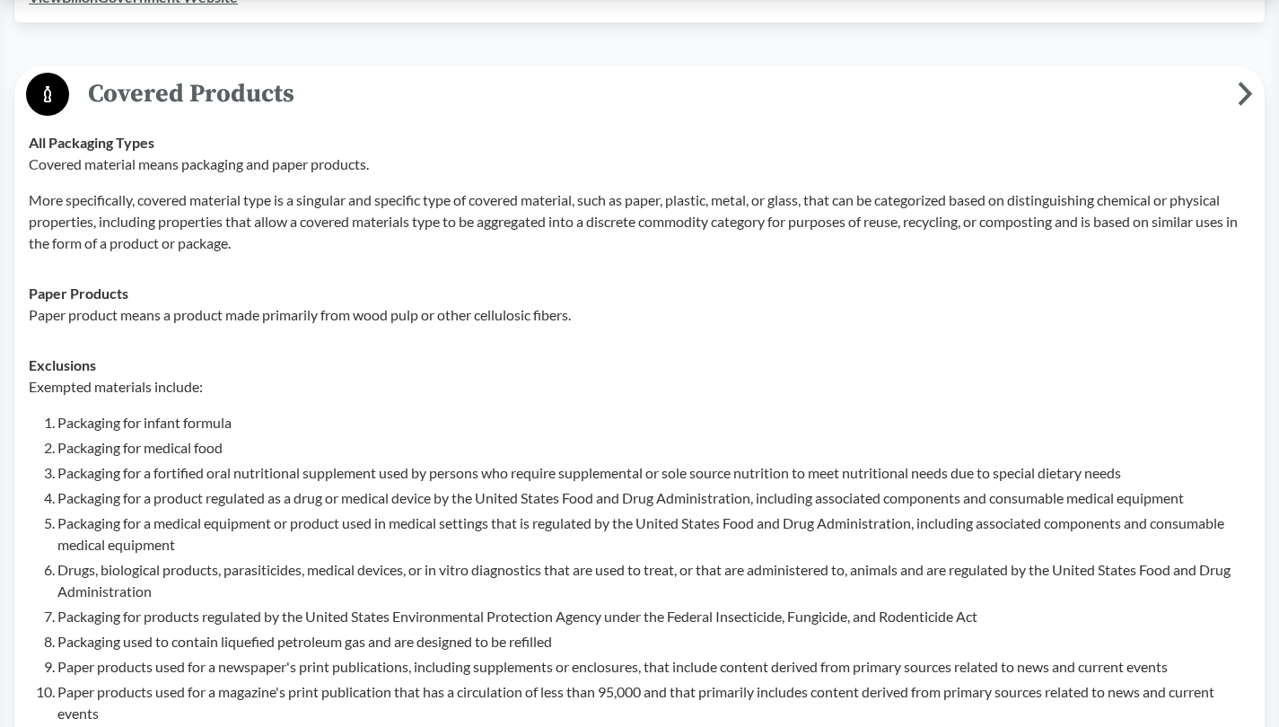
scroll to position [536, 0]
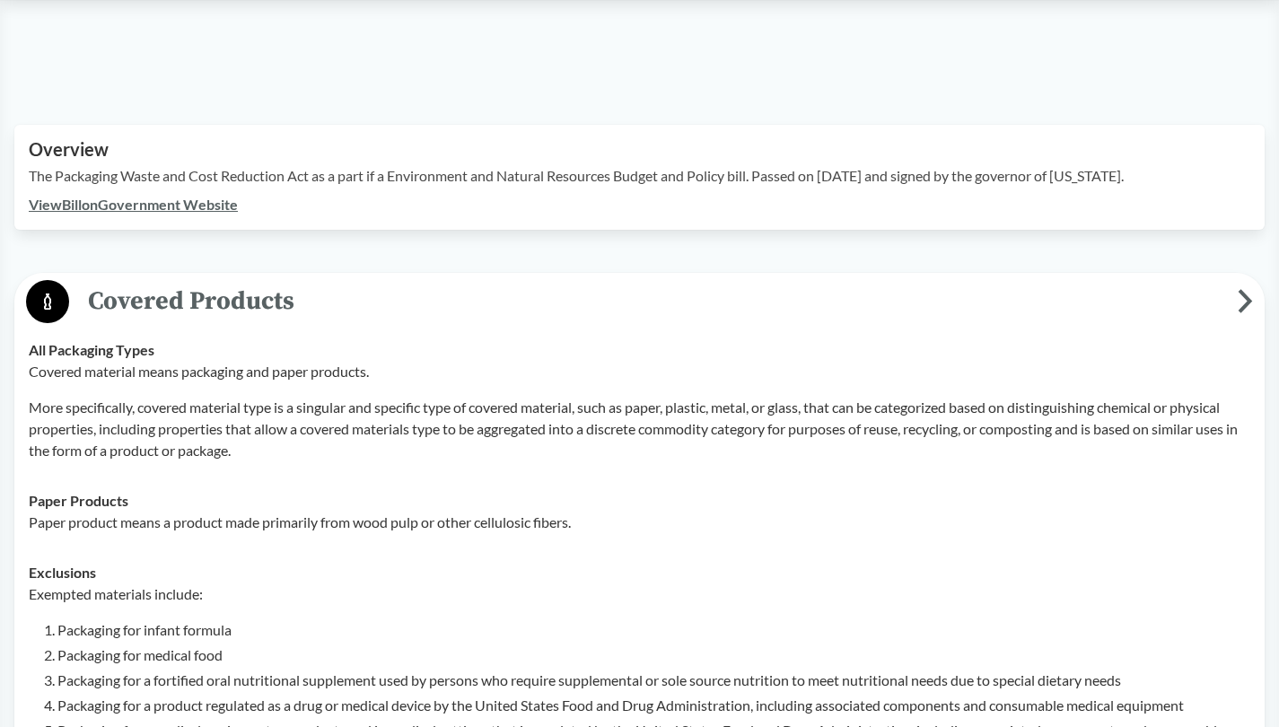
click at [504, 281] on span "Covered Products" at bounding box center [653, 301] width 1168 height 40
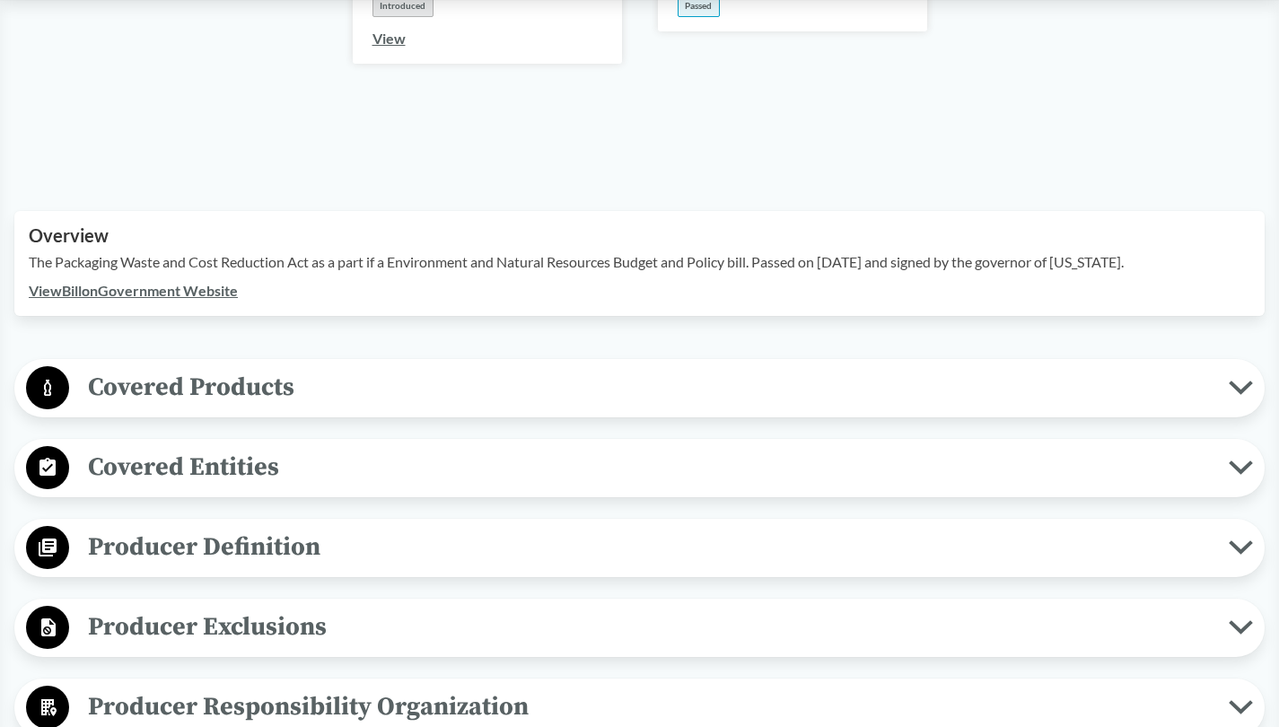
scroll to position [0, 0]
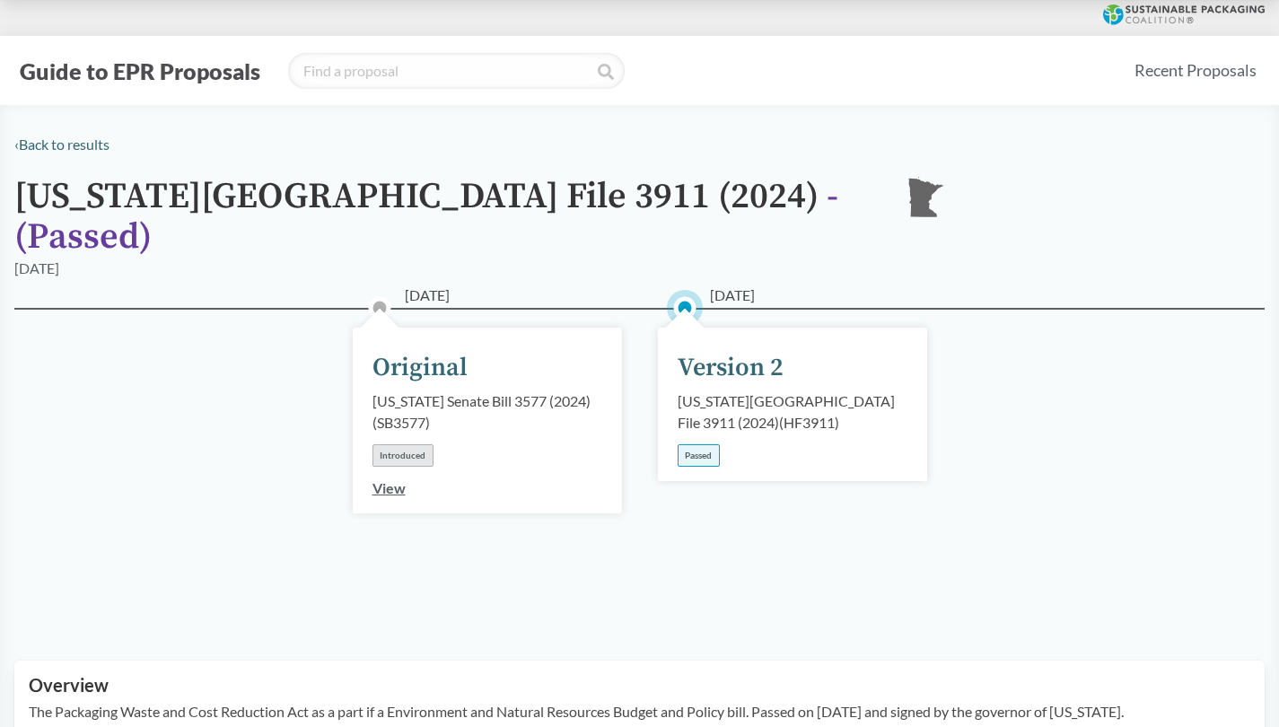
click at [704, 139] on div "‹ Back to results" at bounding box center [639, 145] width 1250 height 22
